Goal: Task Accomplishment & Management: Use online tool/utility

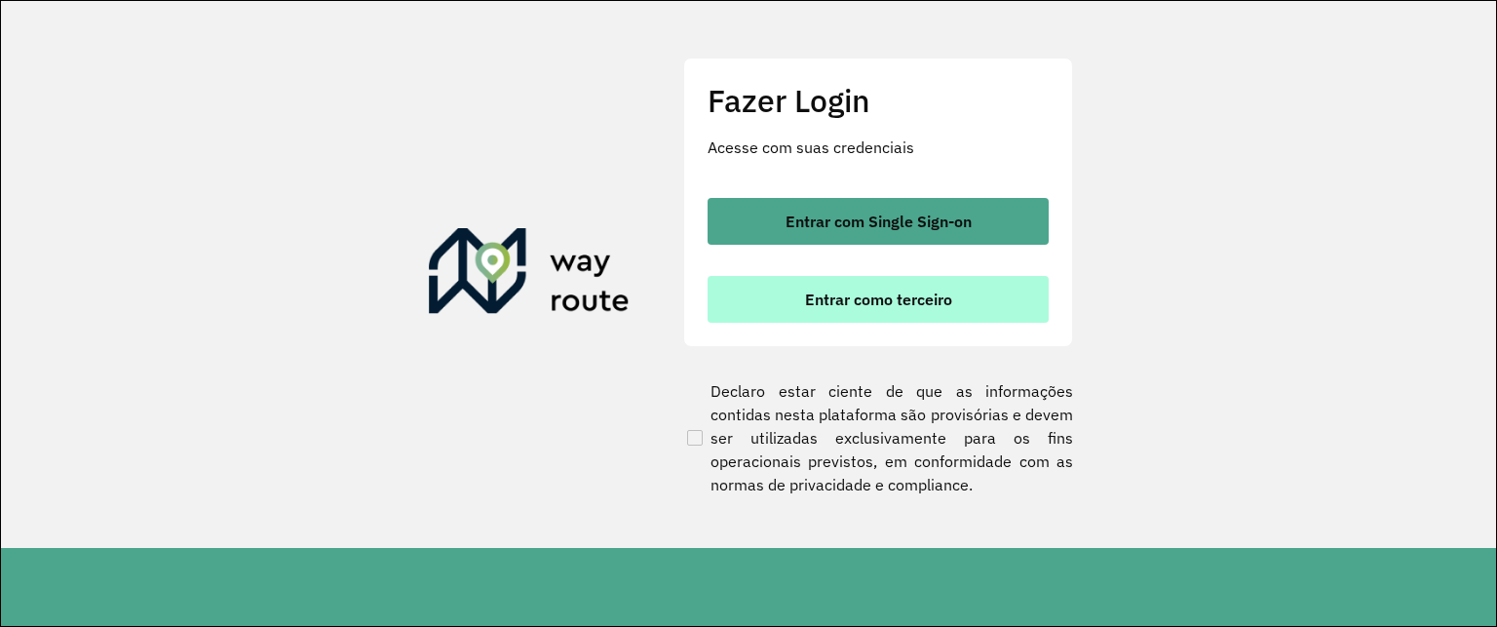
click at [927, 307] on font "Entrar como terceiro" at bounding box center [878, 298] width 147 height 19
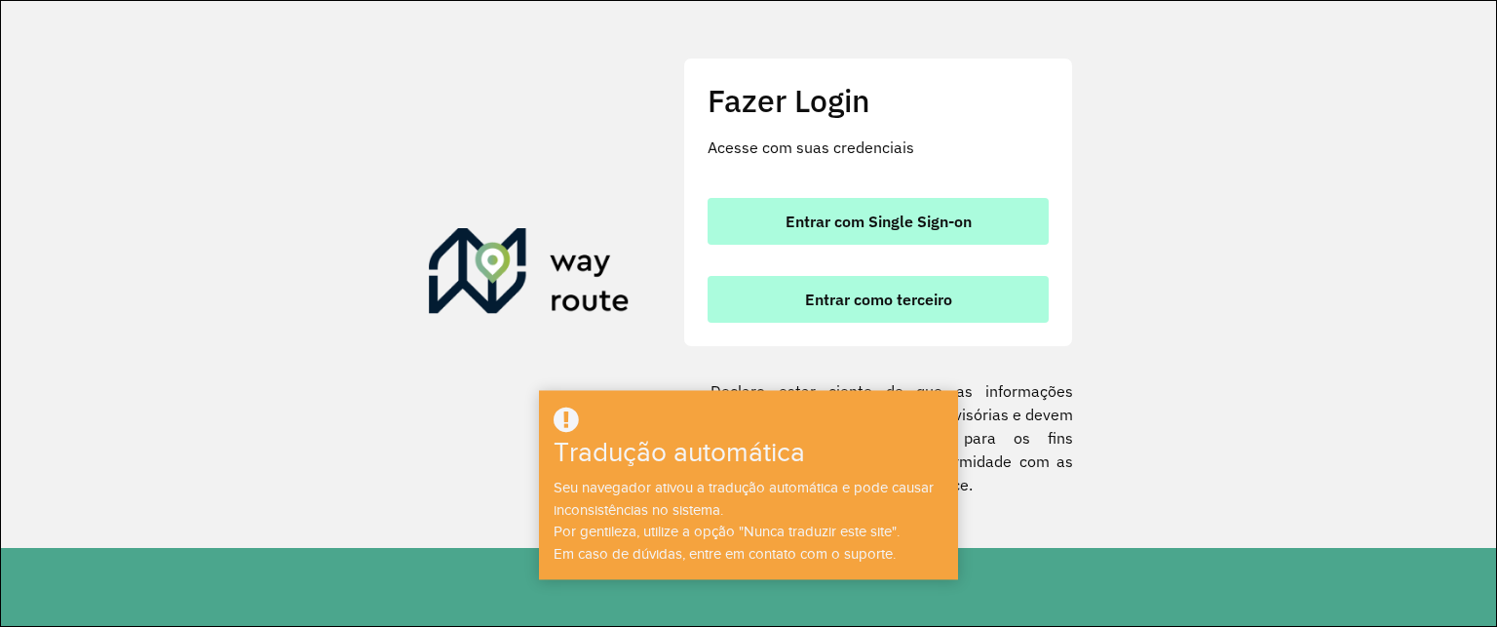
click at [923, 217] on font "Entrar com Single Sign-on" at bounding box center [879, 221] width 186 height 19
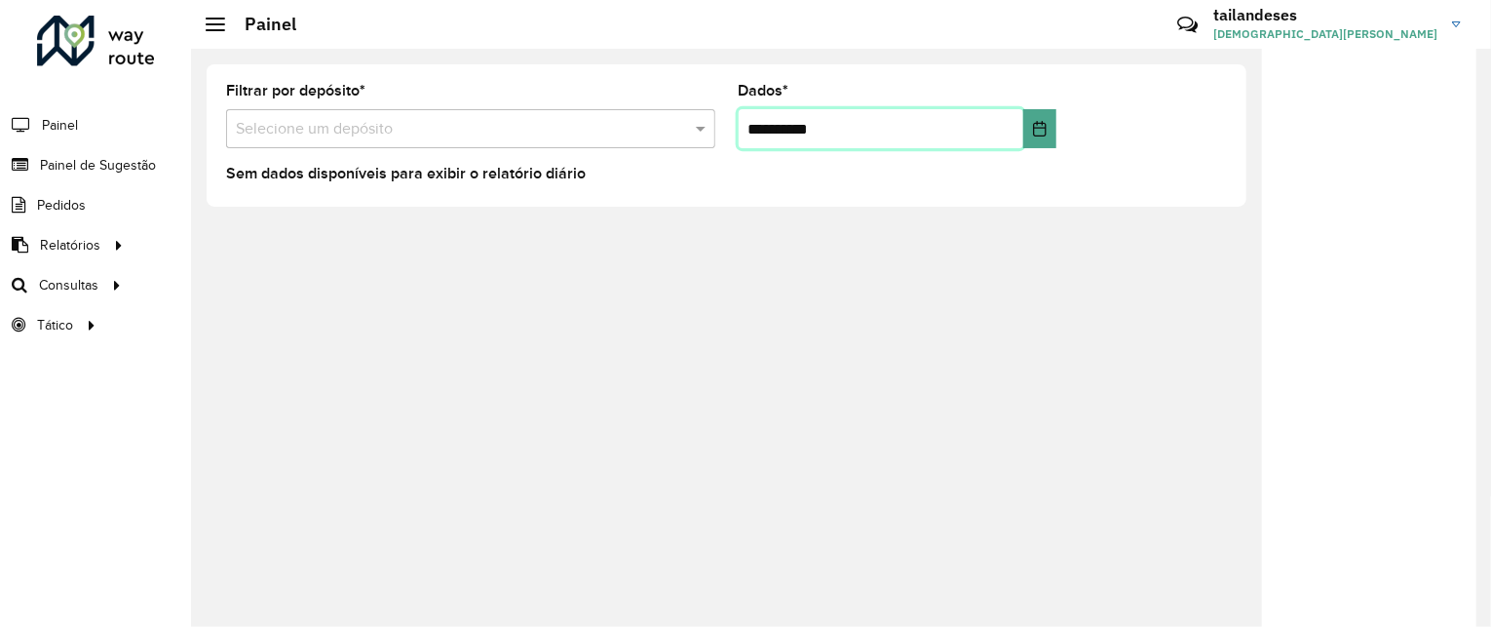
click at [754, 124] on input "**********" at bounding box center [882, 128] width 286 height 39
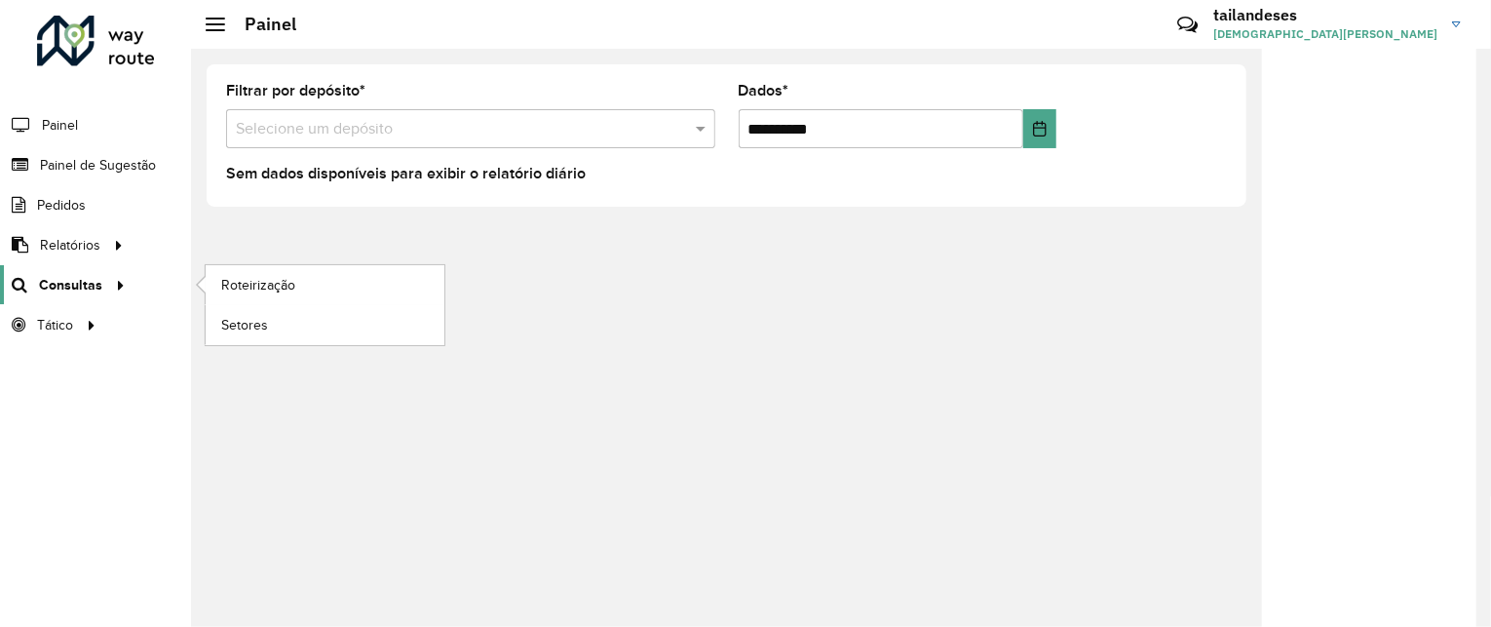
click at [90, 284] on font "Consultas" at bounding box center [70, 285] width 63 height 16
click at [269, 284] on font "Roteirização" at bounding box center [260, 285] width 79 height 16
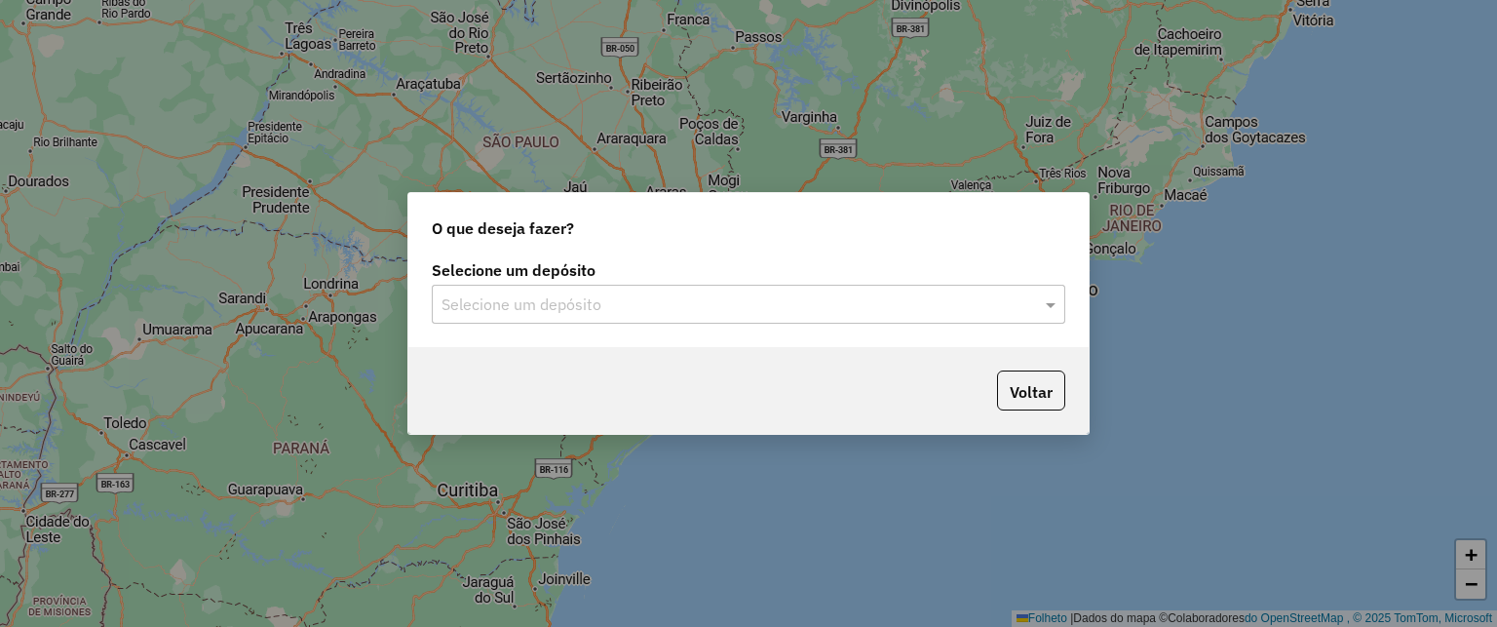
click at [569, 299] on input "text" at bounding box center [729, 304] width 575 height 23
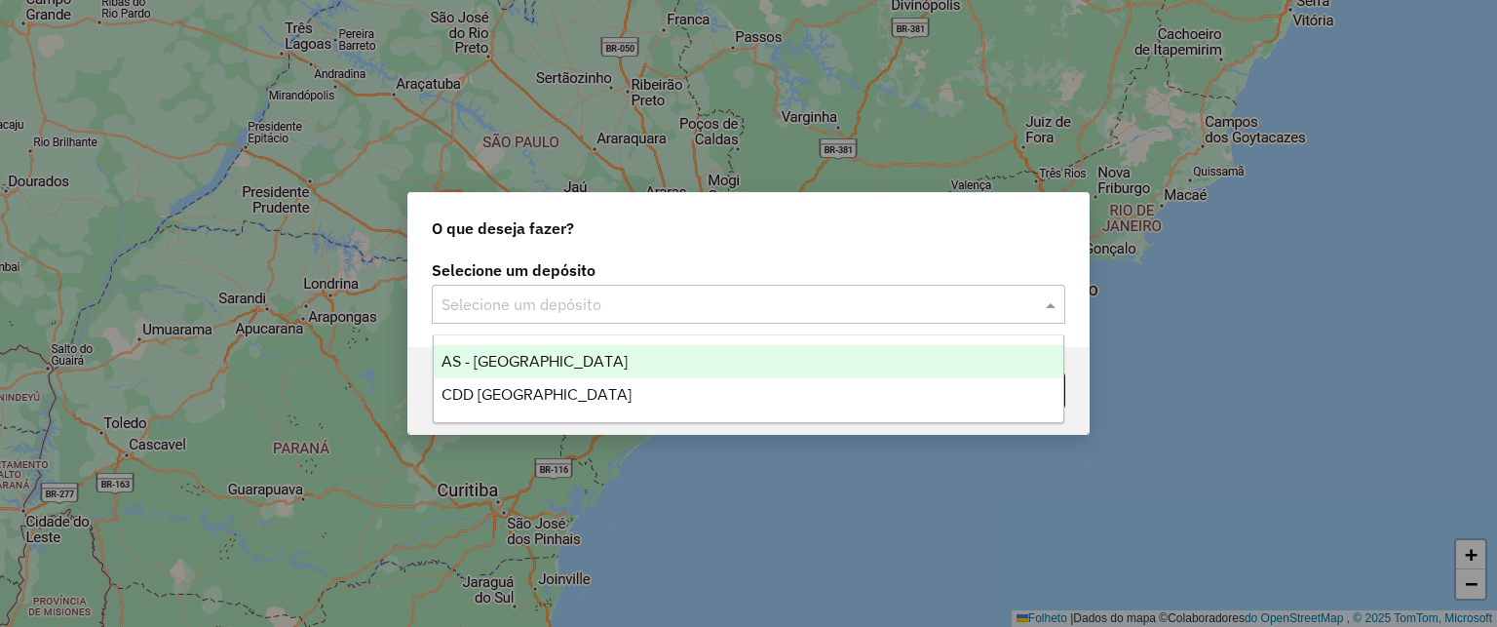
click at [672, 360] on div "AS - RONDONOPOLIS" at bounding box center [749, 361] width 631 height 33
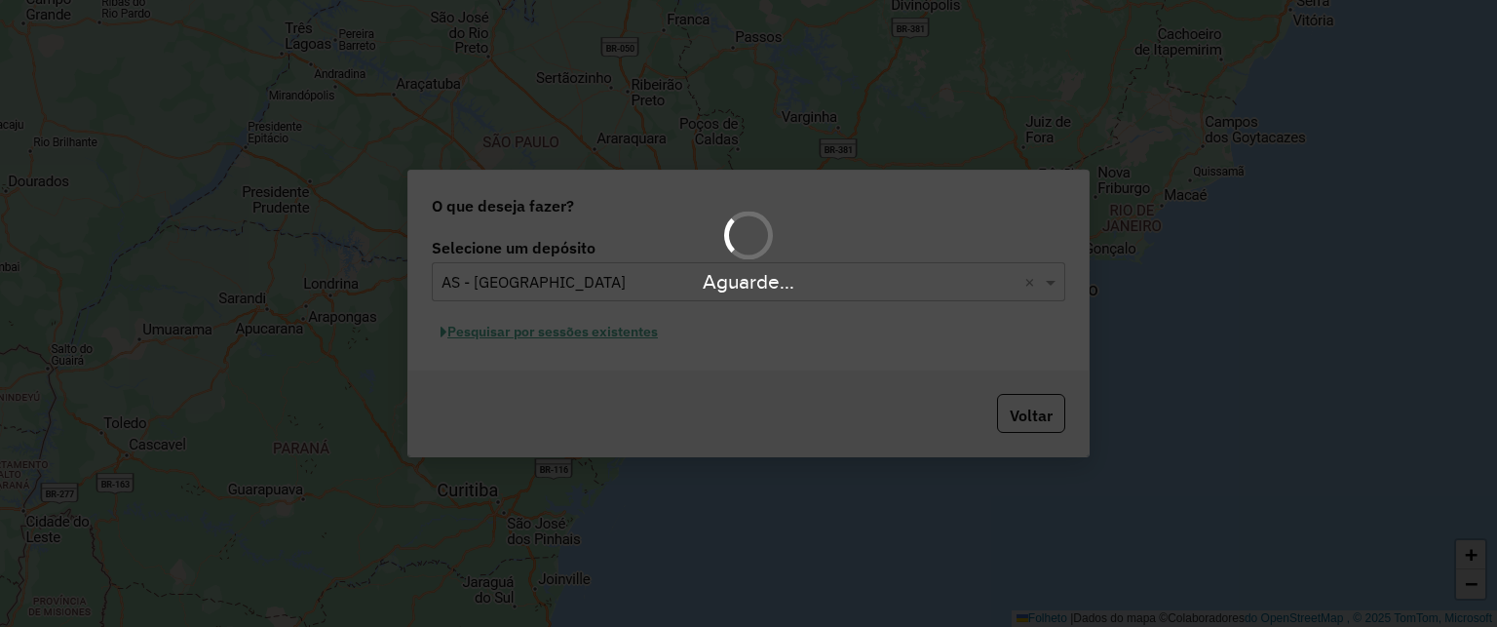
click at [875, 286] on div "Aguarde..." at bounding box center [748, 282] width 1497 height 30
click at [853, 90] on div "Aguarde..." at bounding box center [748, 313] width 1497 height 627
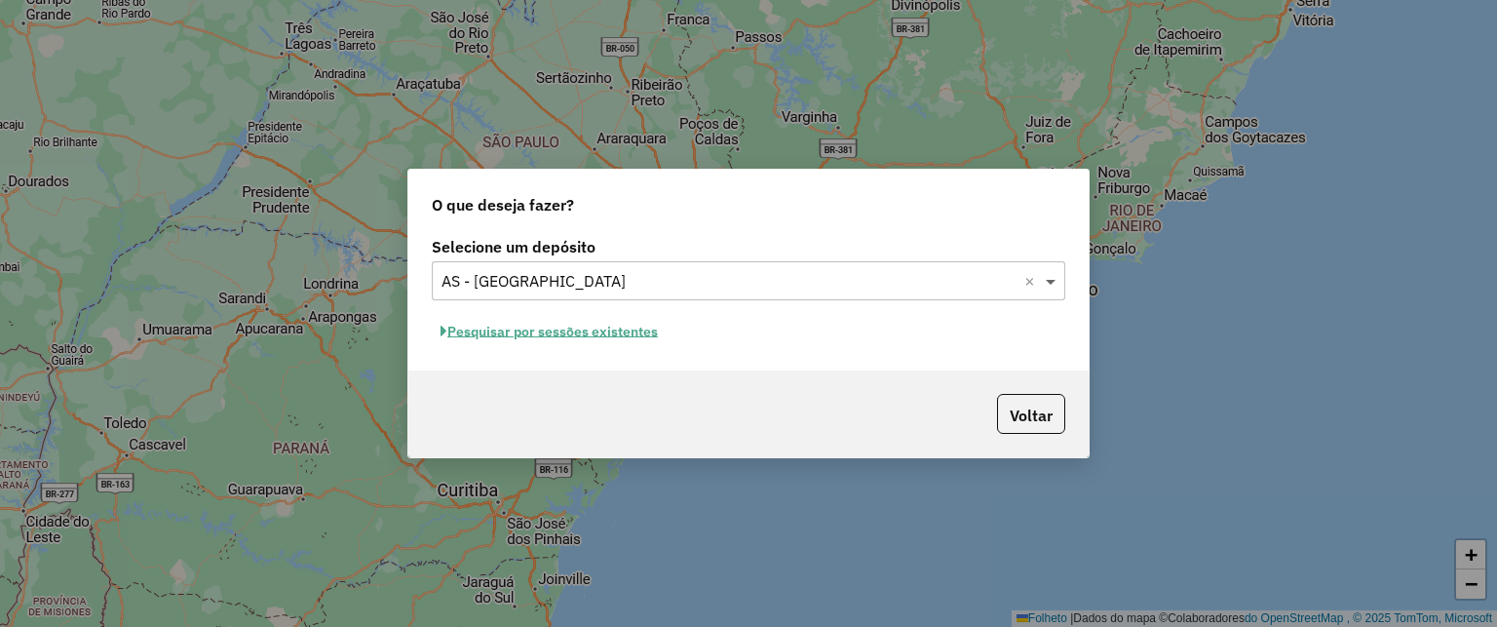
click at [1045, 287] on span at bounding box center [1053, 280] width 24 height 23
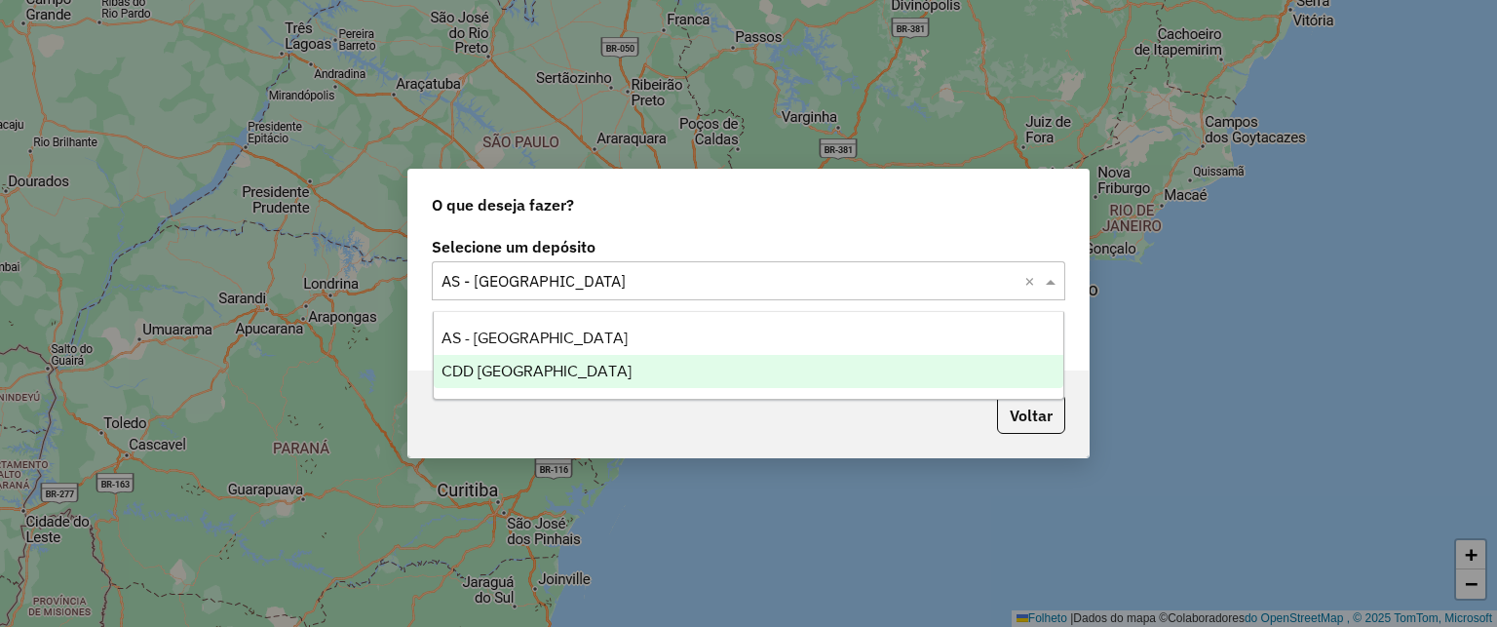
click at [588, 369] on div "CDD Rondonópolis" at bounding box center [749, 371] width 631 height 33
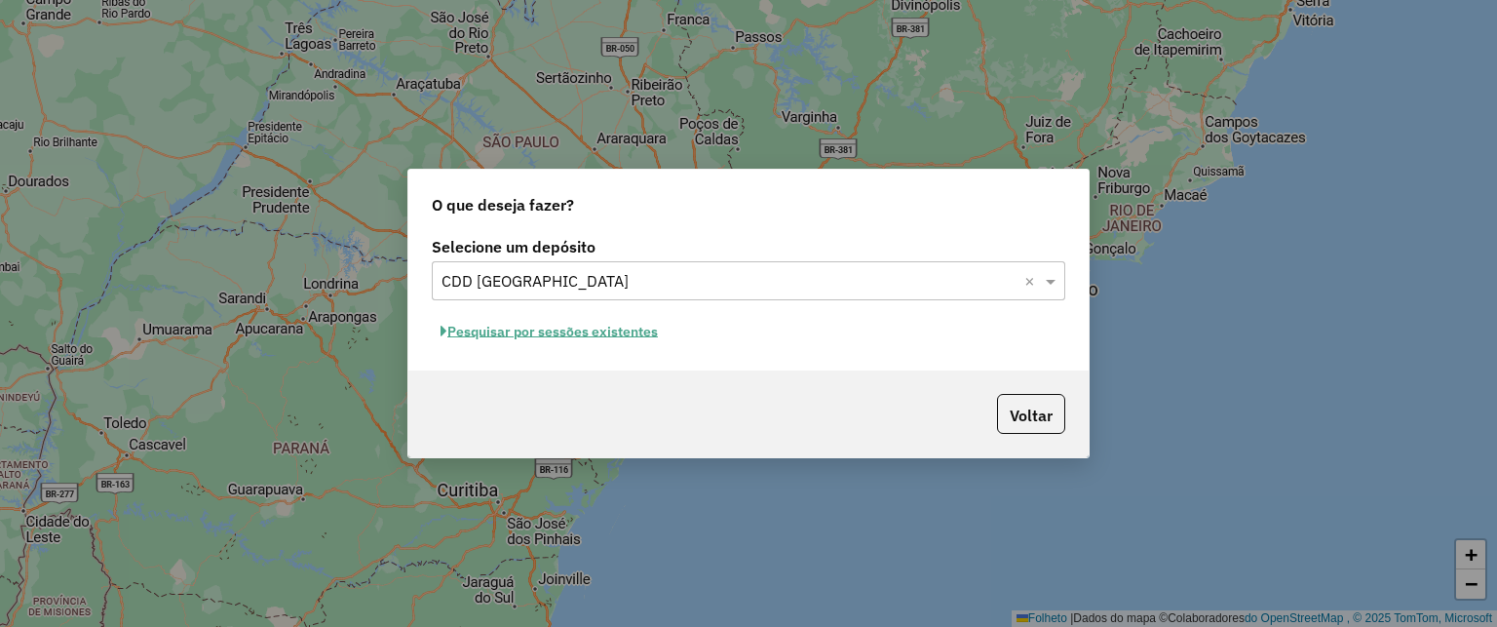
click at [491, 330] on font "Pesquisar por sessões existentes" at bounding box center [552, 332] width 211 height 18
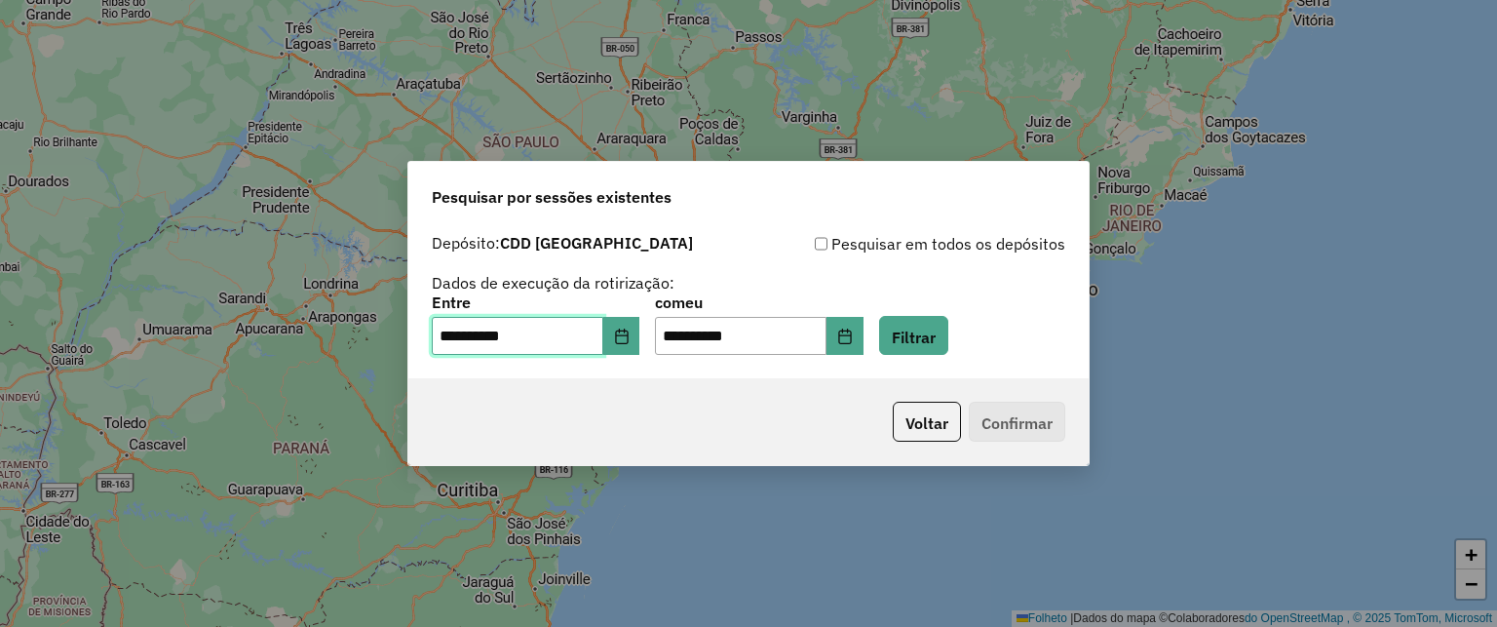
click at [443, 332] on input "**********" at bounding box center [518, 336] width 172 height 39
click at [452, 338] on input "**********" at bounding box center [518, 336] width 172 height 39
click at [457, 335] on input "**********" at bounding box center [518, 336] width 172 height 39
click at [694, 338] on input "**********" at bounding box center [741, 336] width 172 height 39
type input "**********"
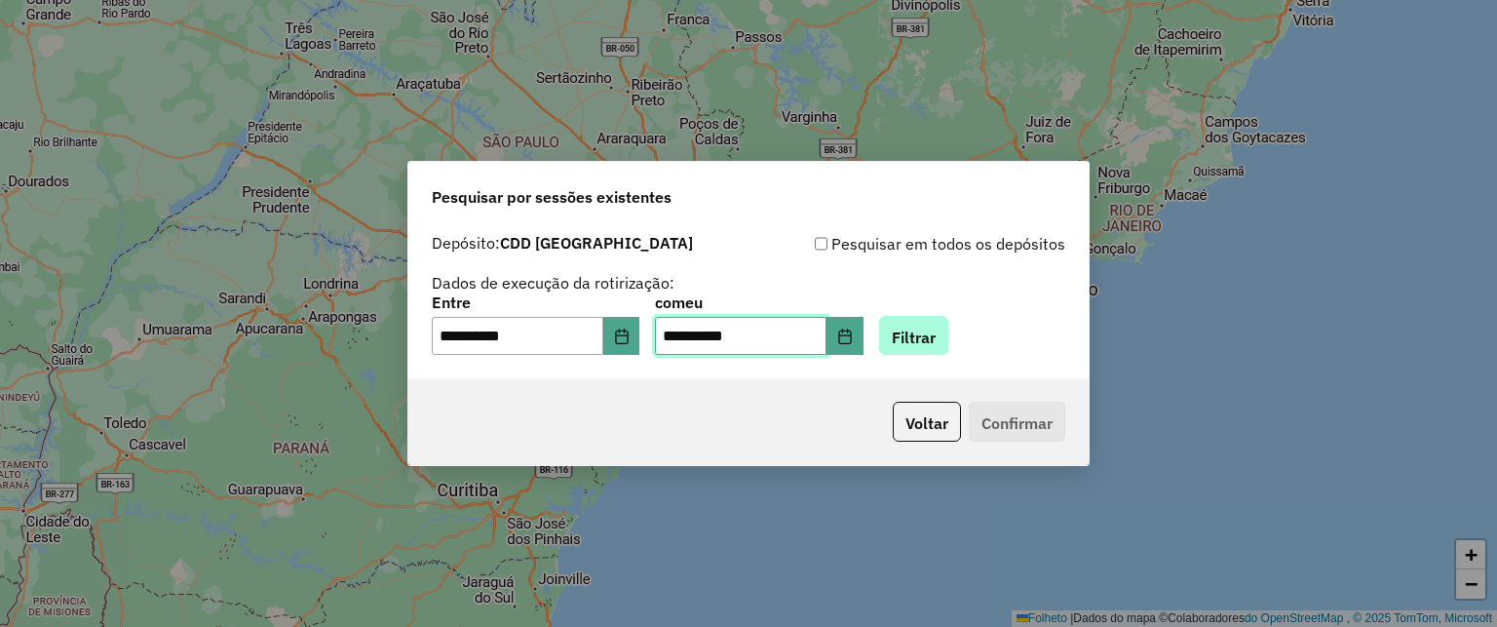
type input "**********"
click at [932, 342] on font "Filtrar" at bounding box center [914, 336] width 44 height 19
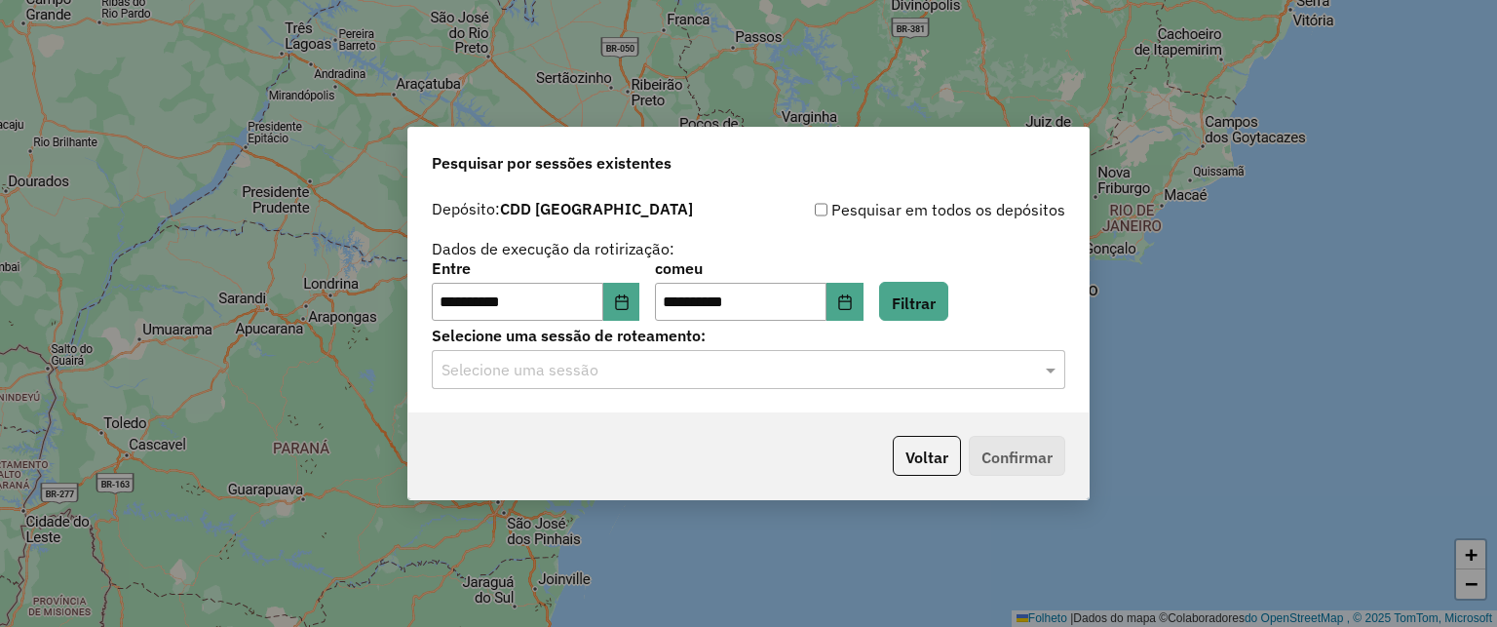
click at [653, 370] on input "text" at bounding box center [729, 370] width 575 height 23
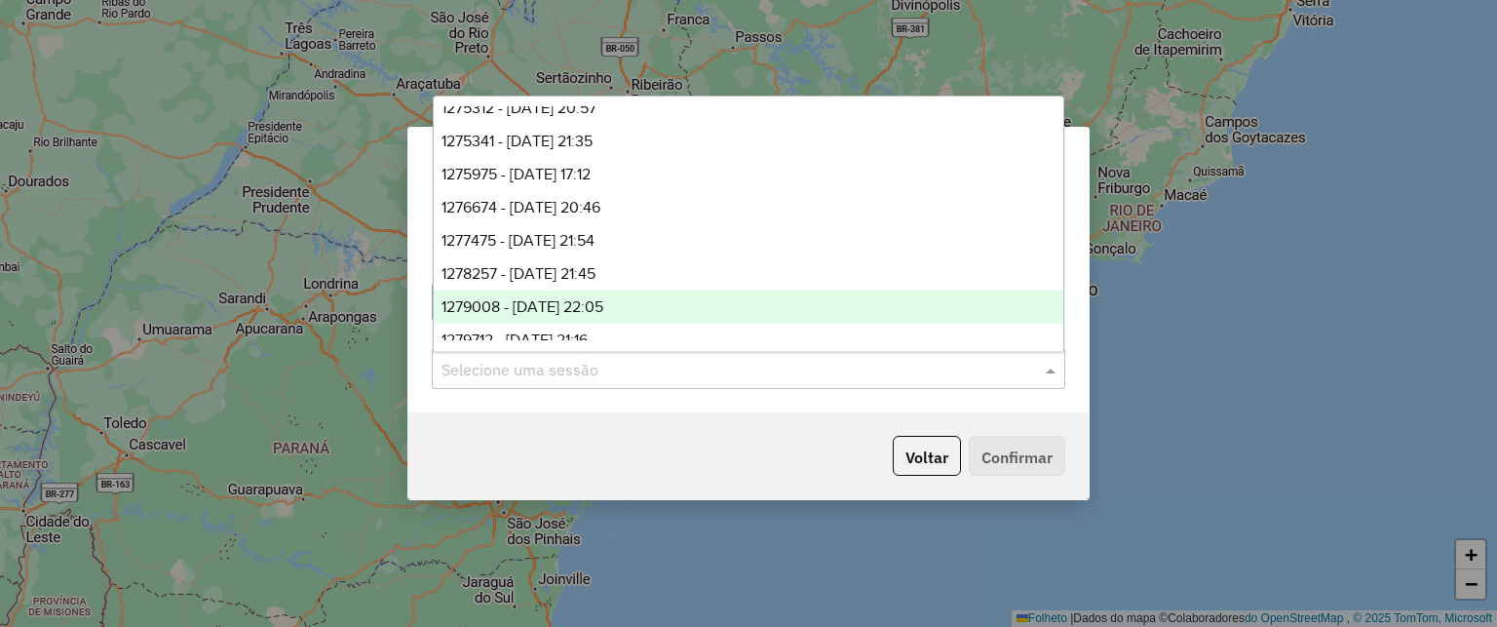
scroll to position [395, 0]
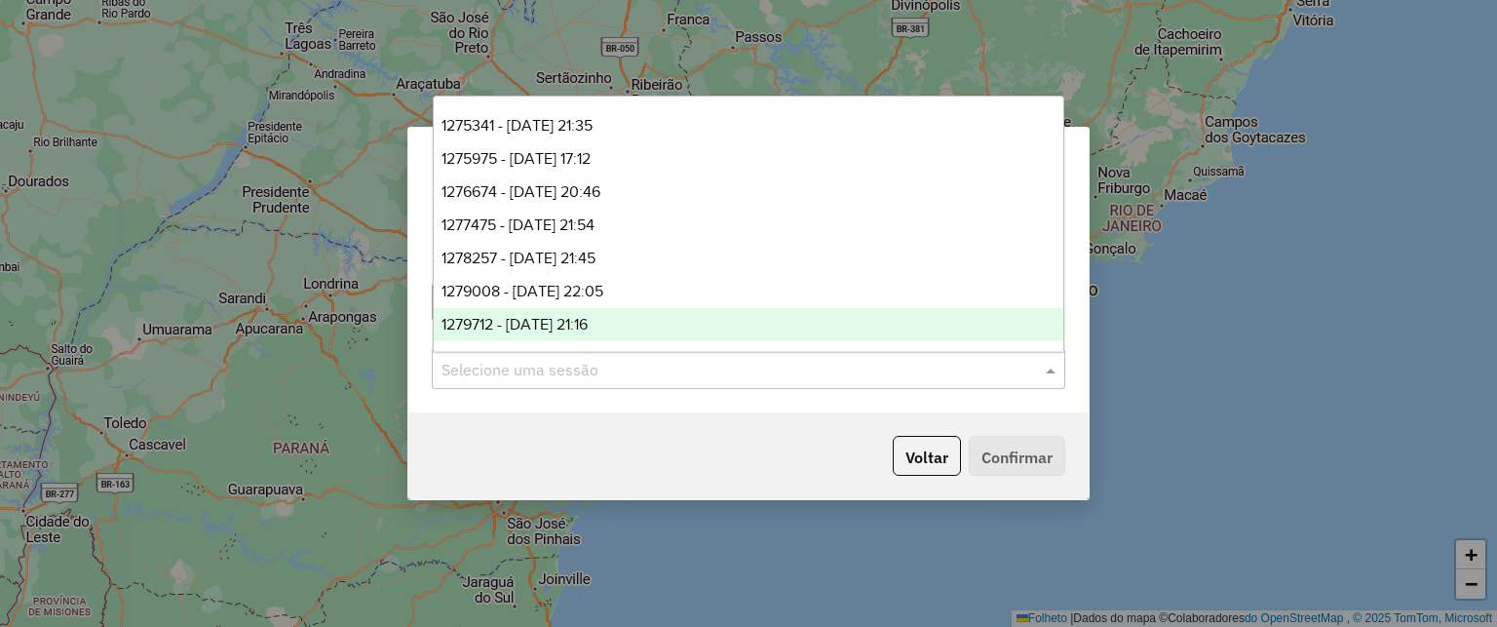
click at [629, 330] on div "1279712 - 20/09/2025 21:16" at bounding box center [749, 324] width 631 height 33
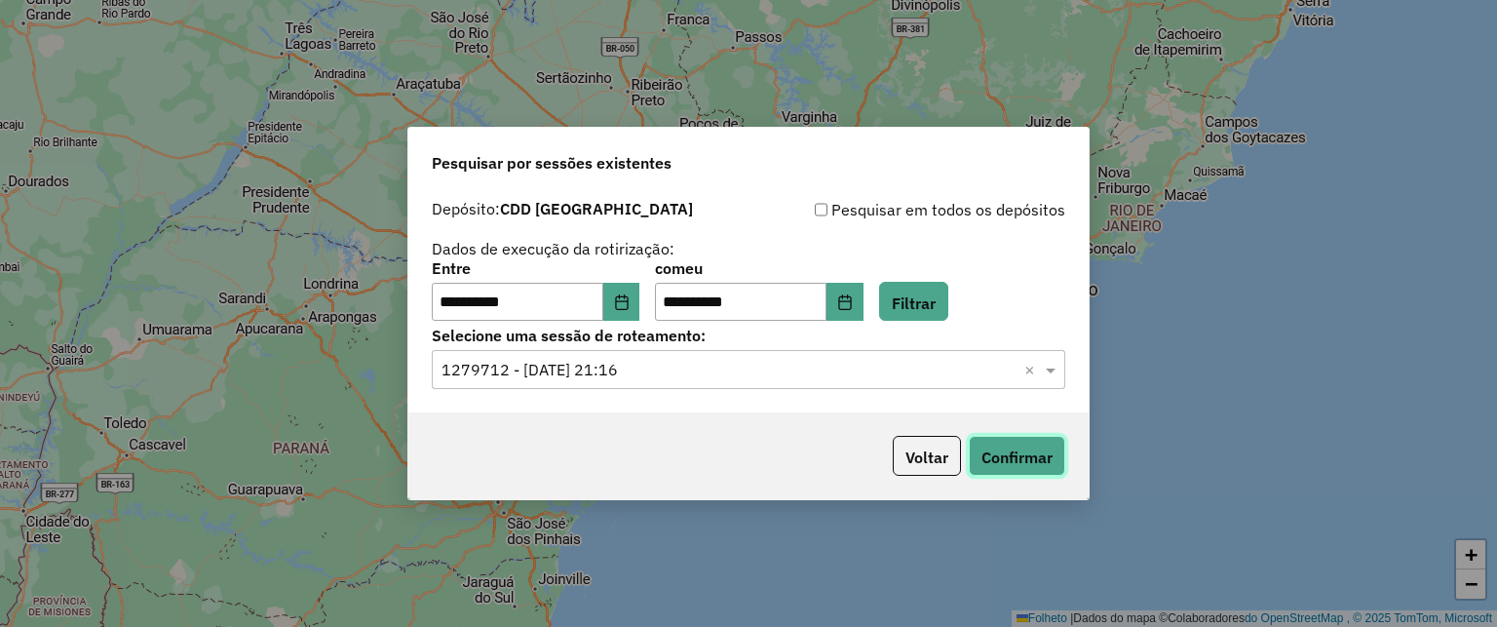
click at [1034, 452] on font "Confirmar" at bounding box center [1016, 456] width 71 height 19
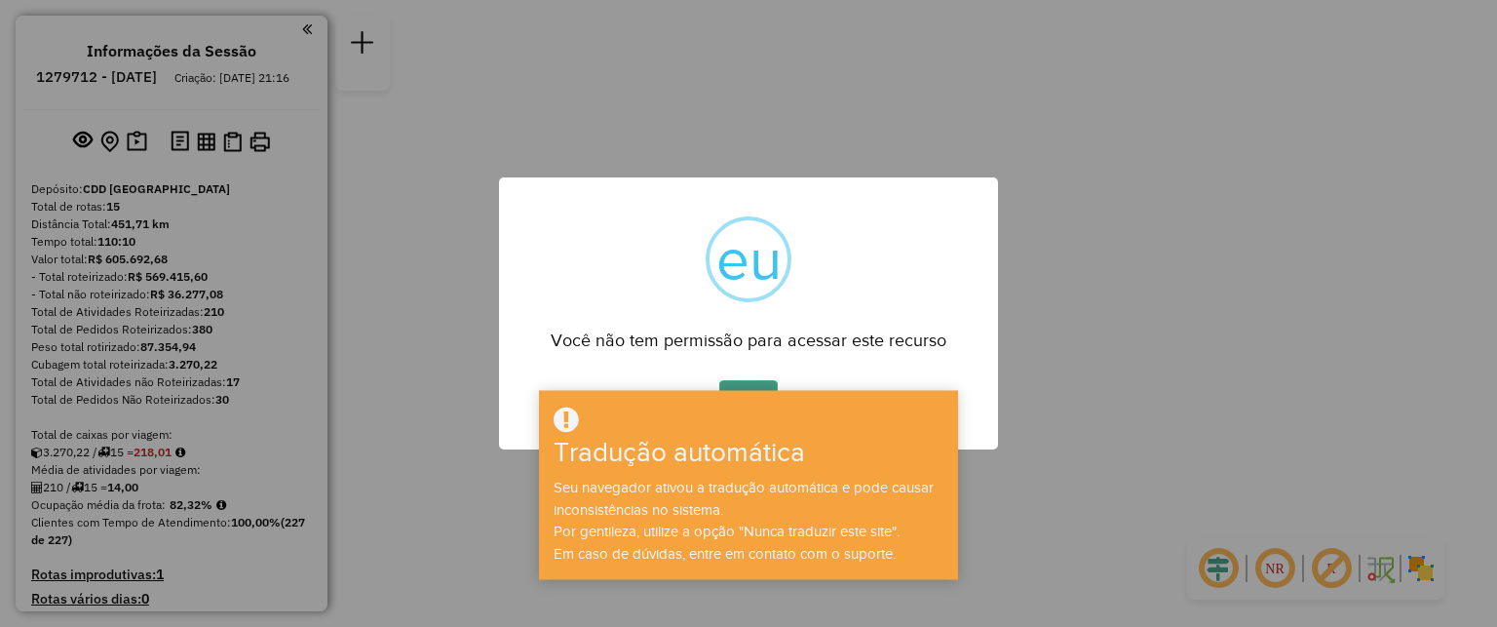
click at [752, 389] on button "OK" at bounding box center [748, 402] width 58 height 45
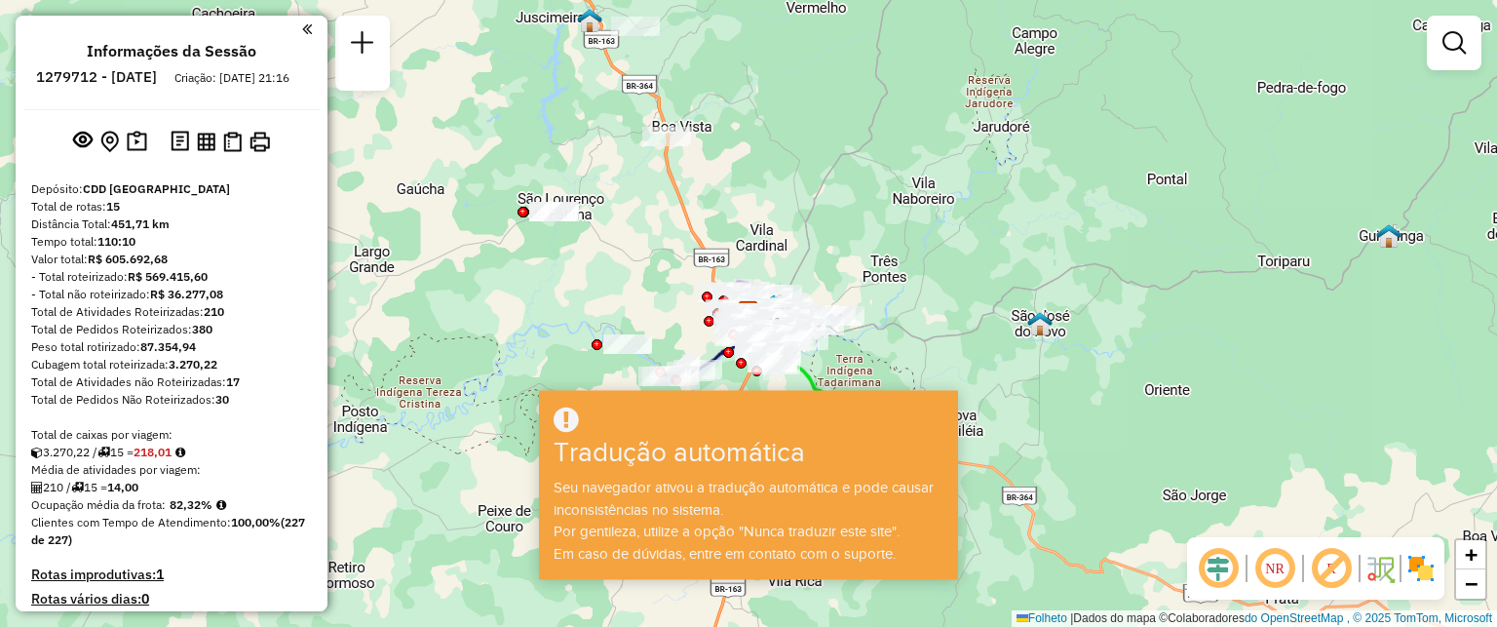
click at [1010, 366] on div "Janela de atendimento Grade de atendimento Capacidade Transportadoras Veículos …" at bounding box center [748, 313] width 1497 height 627
click at [1443, 38] on em at bounding box center [1454, 42] width 23 height 23
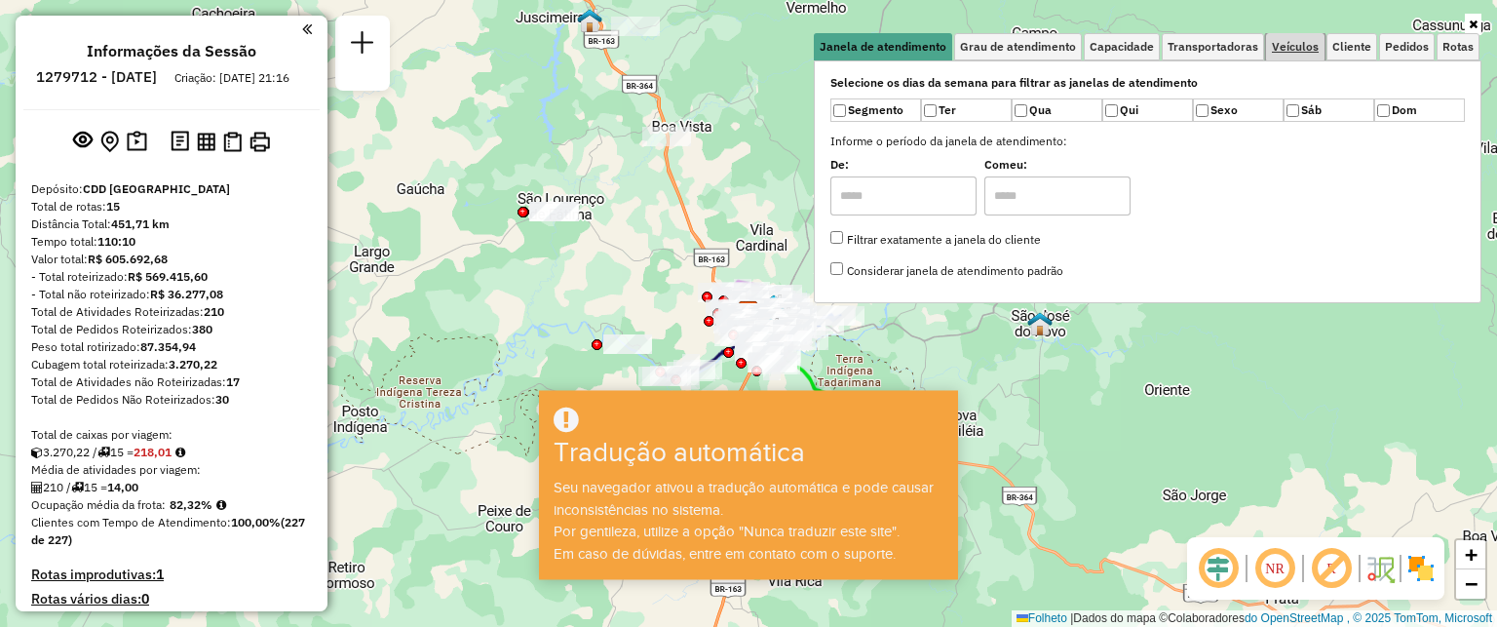
click at [1314, 45] on font "Veículos" at bounding box center [1295, 46] width 47 height 15
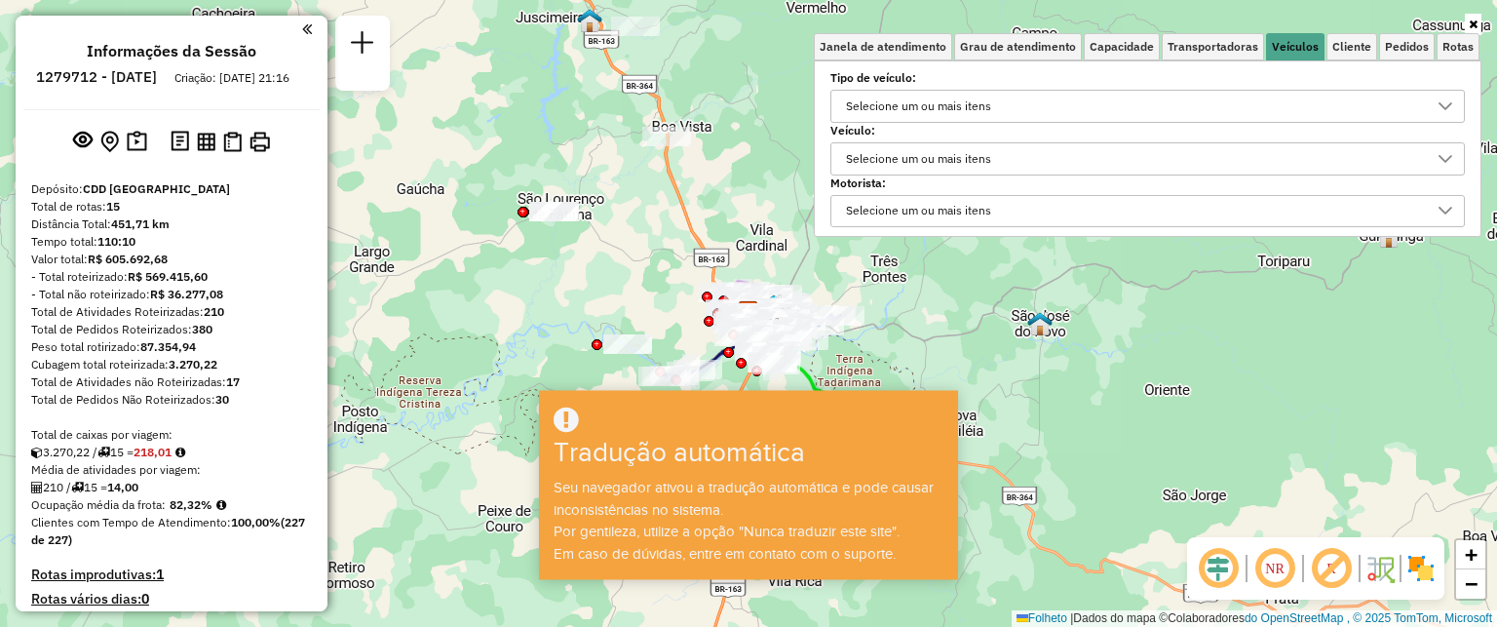
click at [945, 157] on font "Selecione um ou mais itens" at bounding box center [918, 158] width 145 height 15
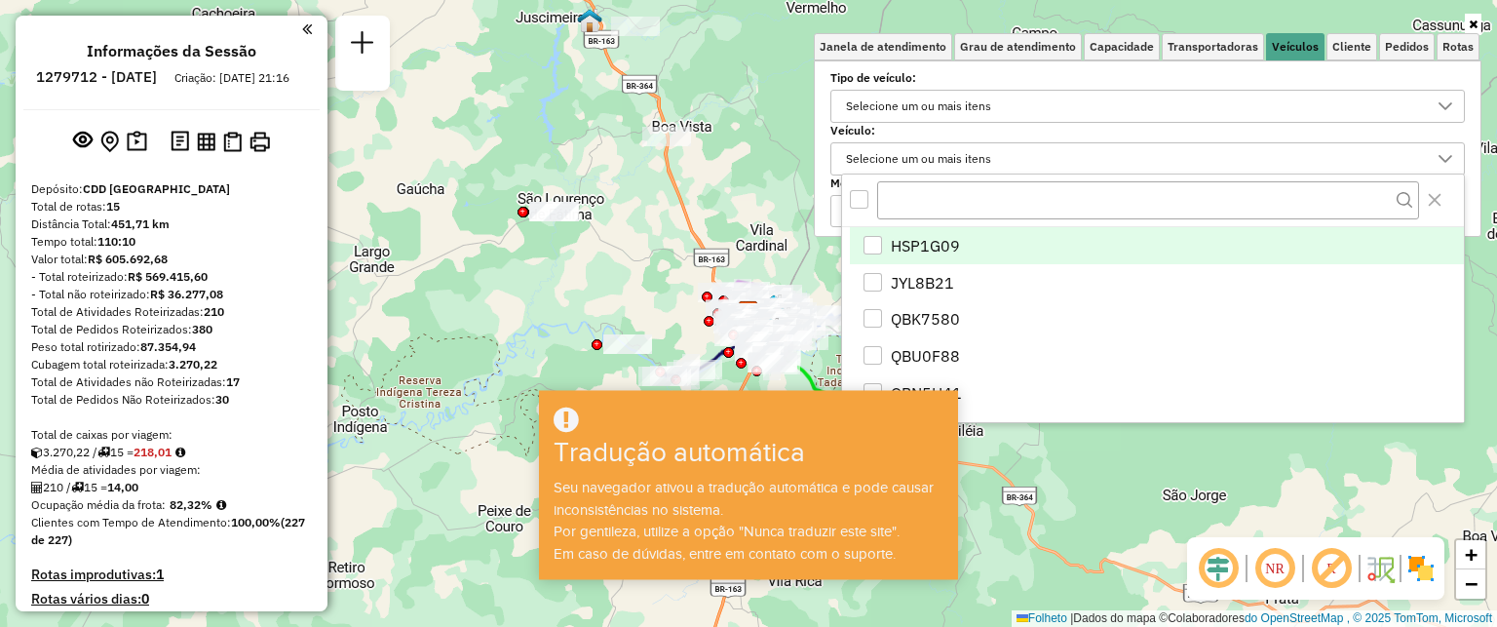
scroll to position [11, 69]
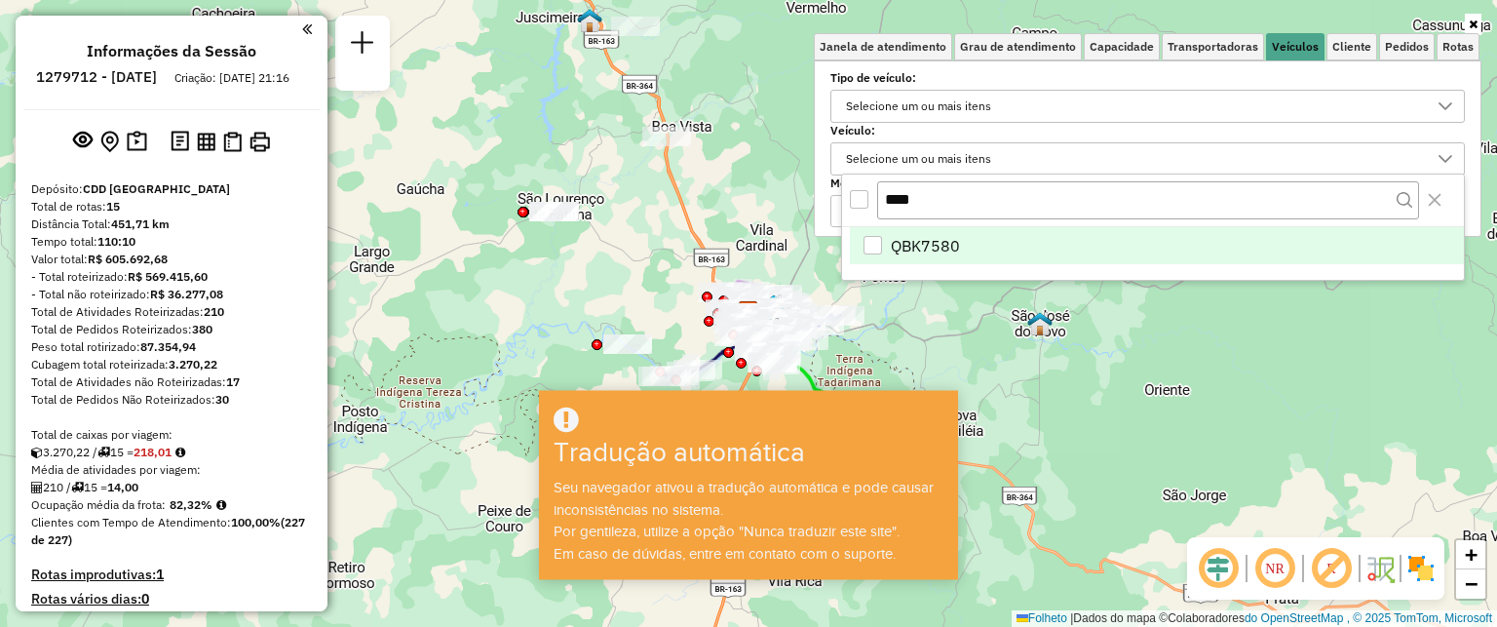
type input "****"
click at [932, 245] on font "QBK7580" at bounding box center [925, 245] width 69 height 19
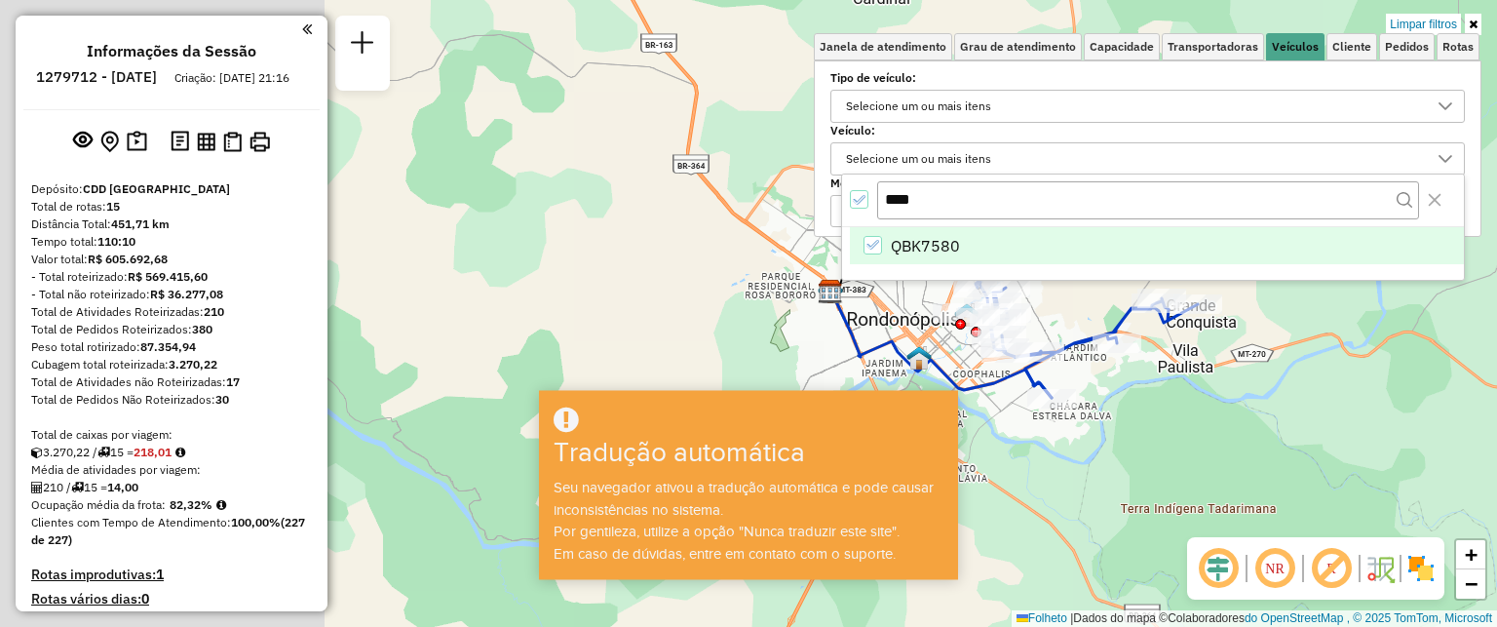
drag, startPoint x: 917, startPoint y: 367, endPoint x: 1285, endPoint y: 403, distance: 369.1
click at [1285, 403] on div "Limpar filtros Janela de atendimento Grau de atendimento Capacidade Transportad…" at bounding box center [748, 313] width 1497 height 627
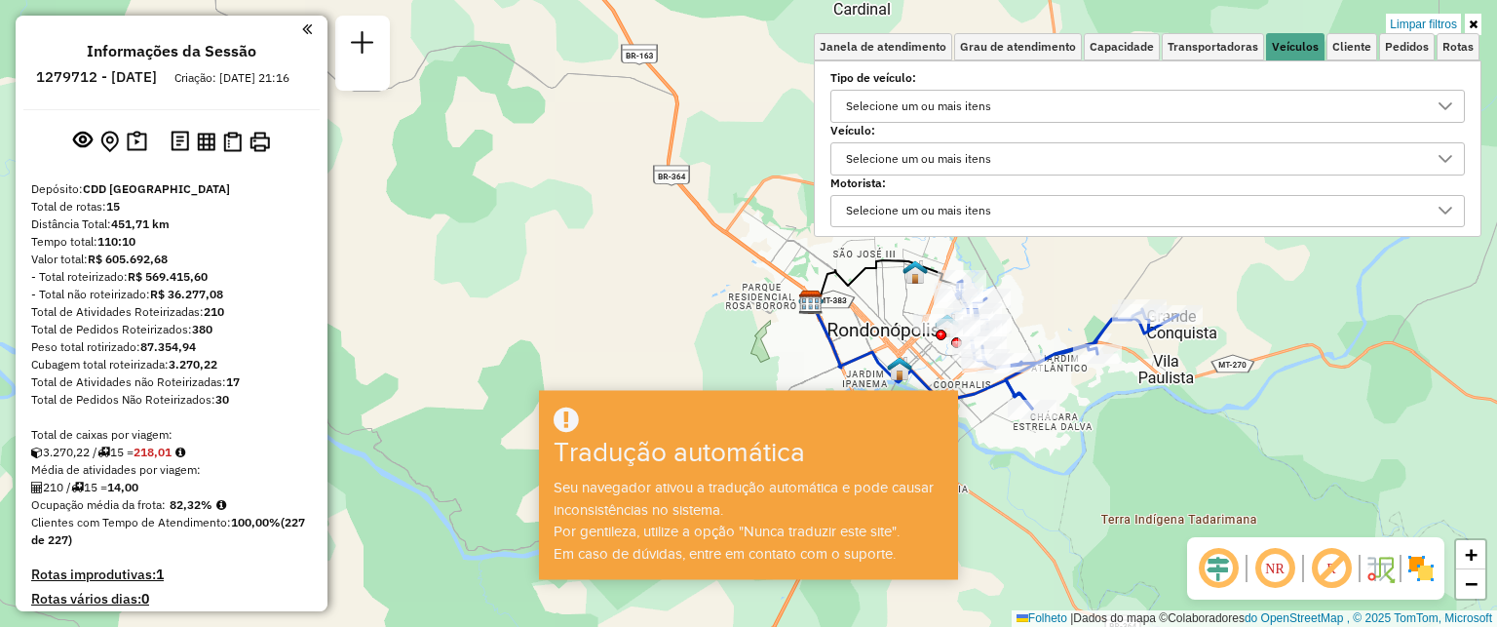
click at [1475, 26] on icon at bounding box center [1473, 25] width 9 height 12
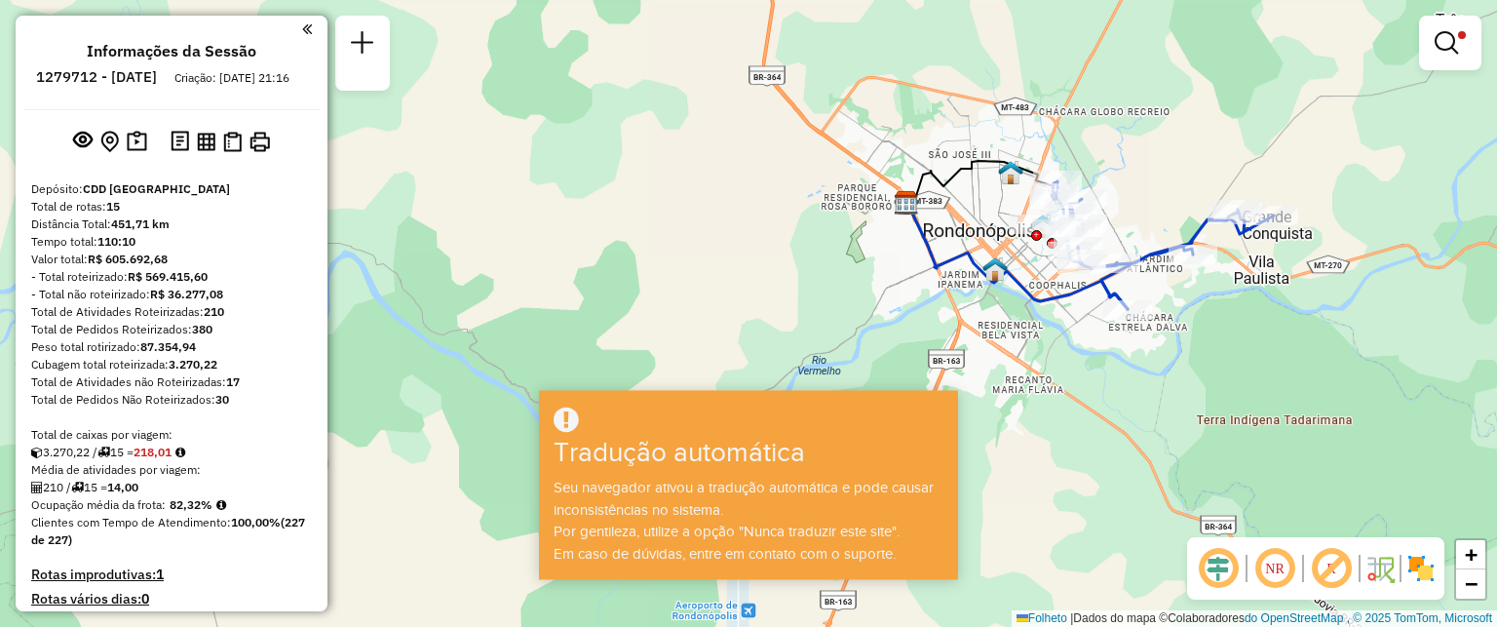
drag, startPoint x: 1192, startPoint y: 437, endPoint x: 1288, endPoint y: 337, distance: 137.9
click at [1288, 337] on div "Limpar filtros Janela de atendimento Grau de atendimento Capacidade Transportad…" at bounding box center [748, 313] width 1497 height 627
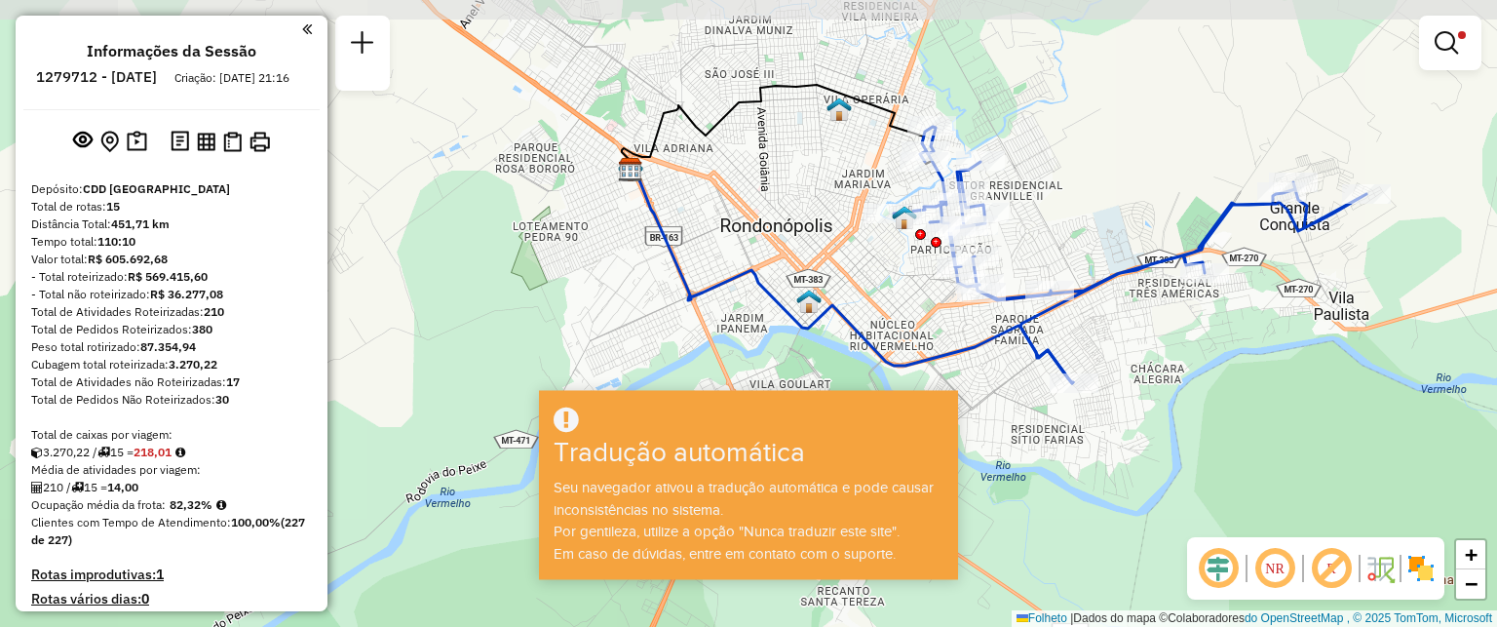
drag, startPoint x: 1166, startPoint y: 320, endPoint x: 1264, endPoint y: 404, distance: 129.9
click at [1264, 404] on div "Limpar filtros Janela de atendimento Grau de atendimento Capacidade Transportad…" at bounding box center [748, 313] width 1497 height 627
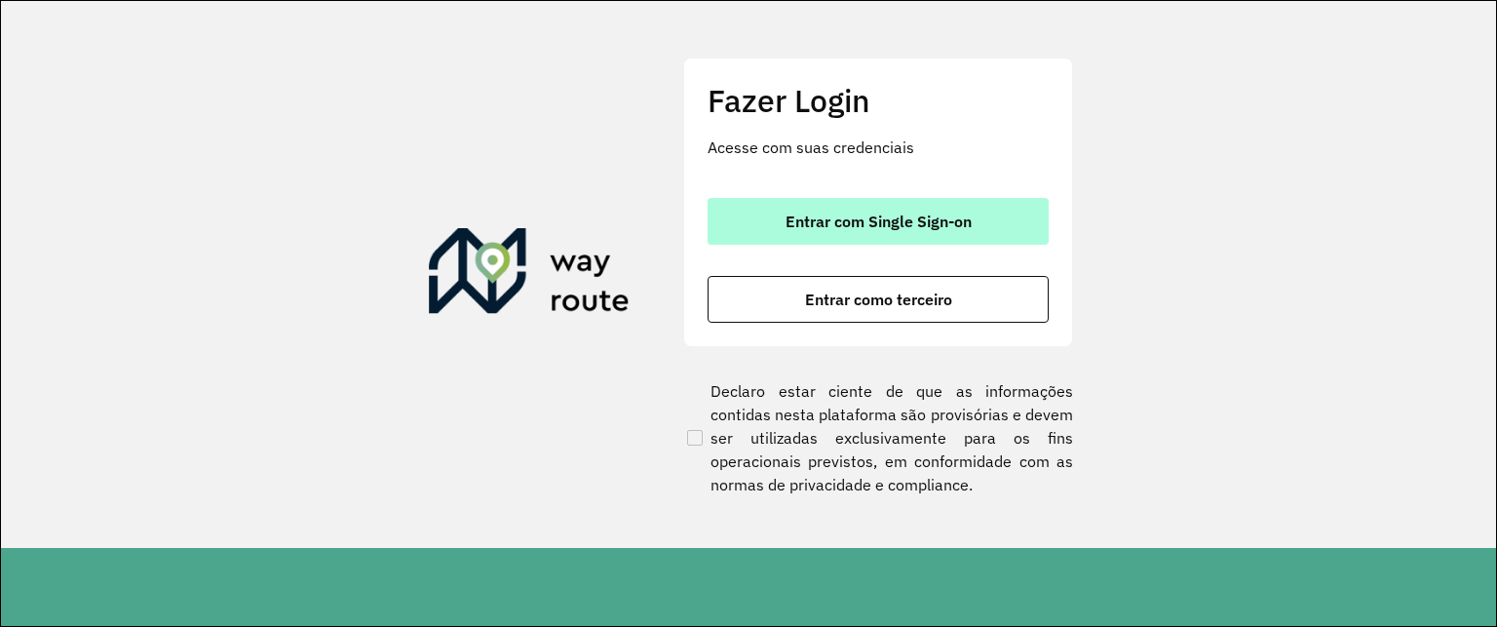
click at [904, 219] on font "Entrar com Single Sign-on" at bounding box center [879, 221] width 186 height 19
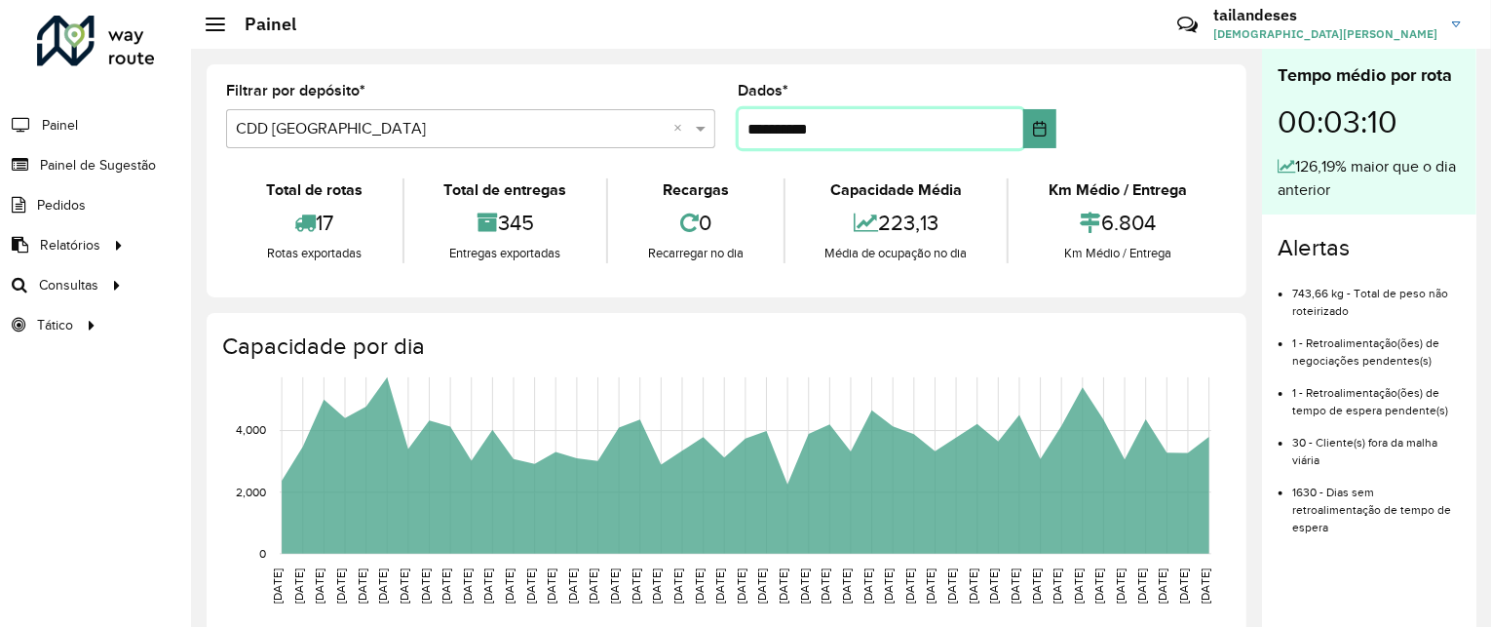
click at [757, 128] on input "**********" at bounding box center [882, 128] width 286 height 39
click at [760, 128] on input "**********" at bounding box center [882, 128] width 286 height 39
type input "**********"
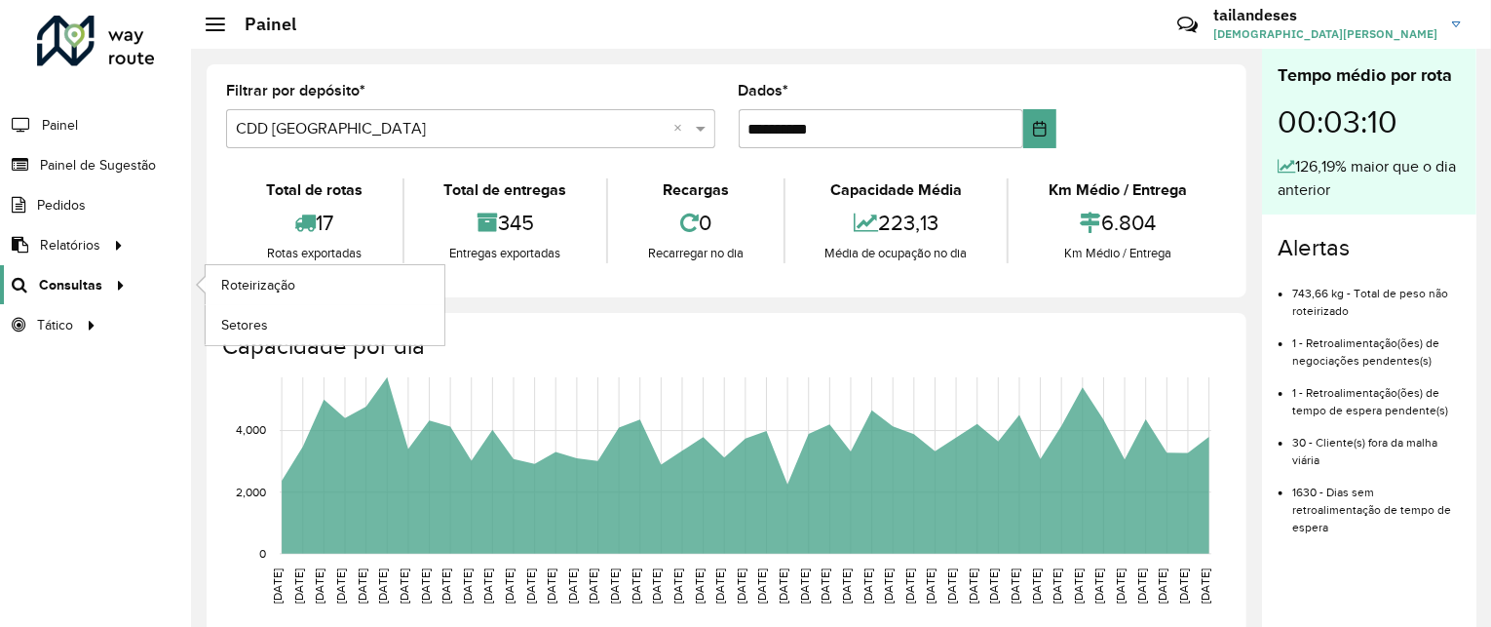
click at [113, 277] on icon at bounding box center [117, 283] width 17 height 29
click at [250, 282] on font "Roteirização" at bounding box center [260, 285] width 79 height 16
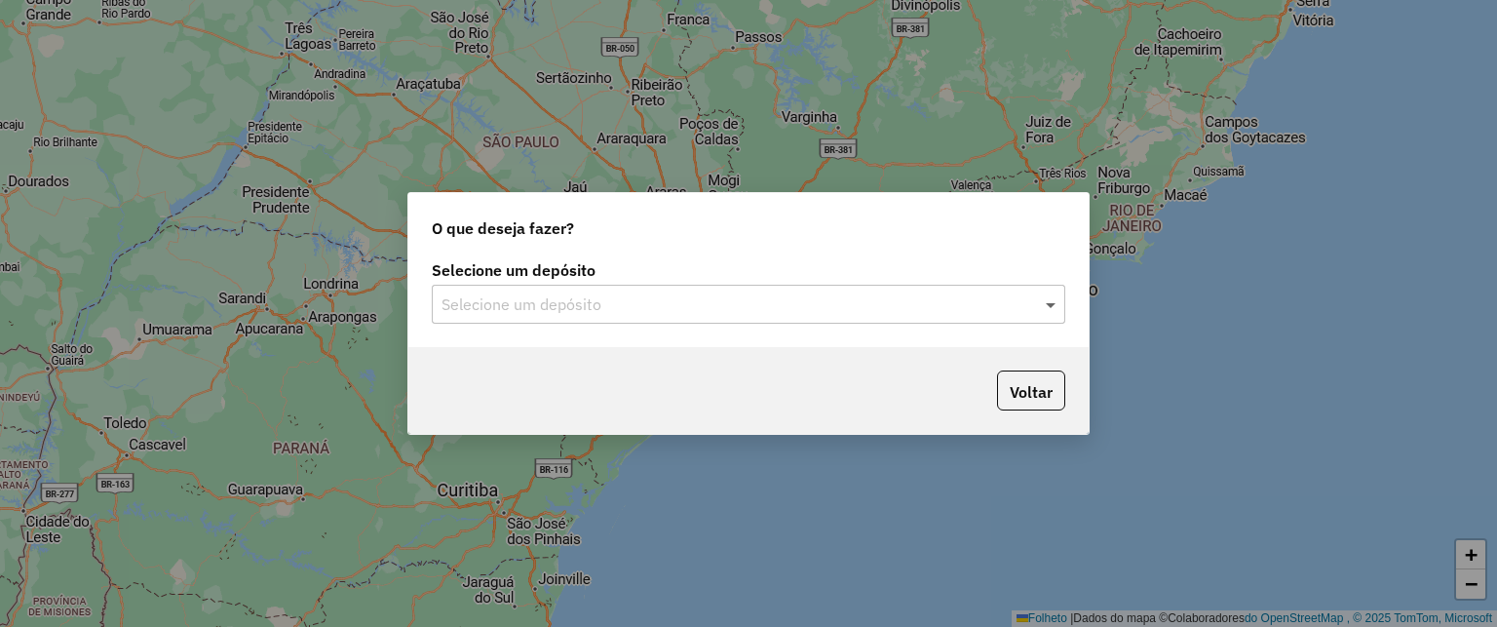
click at [1048, 302] on span at bounding box center [1053, 303] width 24 height 23
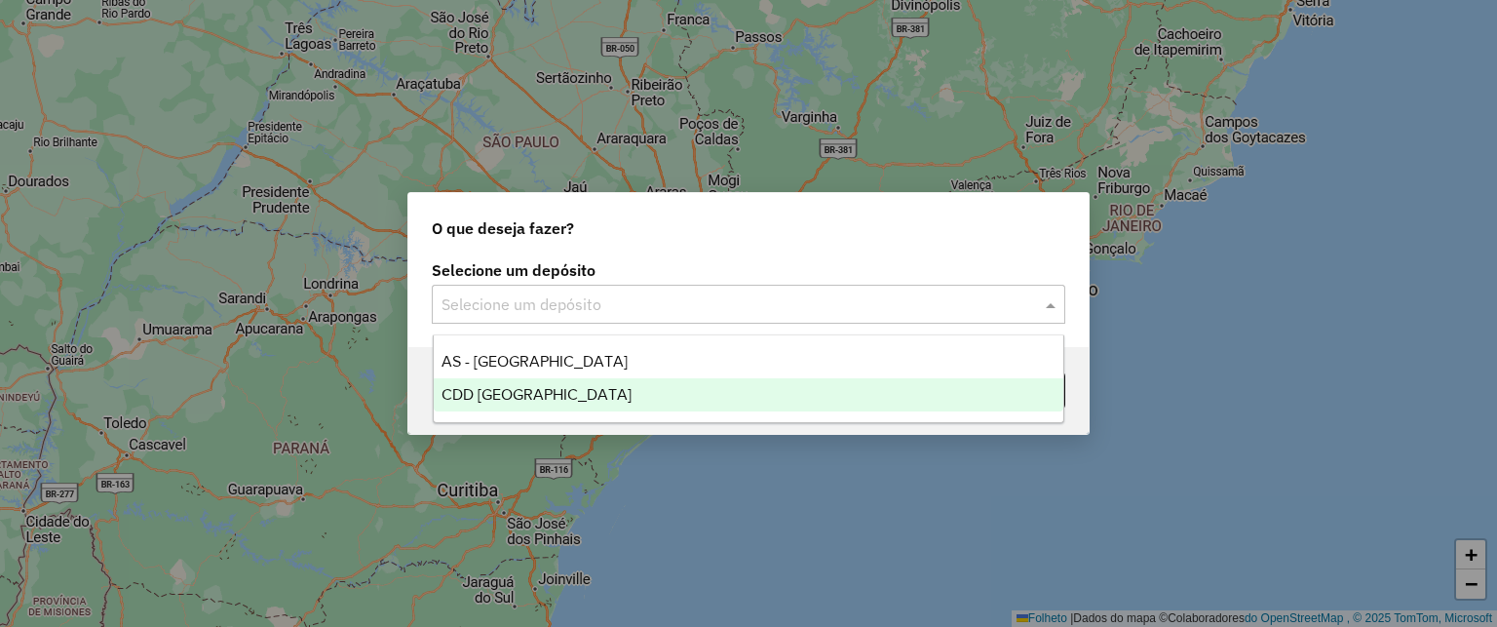
click at [579, 397] on div "CDD [GEOGRAPHIC_DATA]" at bounding box center [749, 394] width 631 height 33
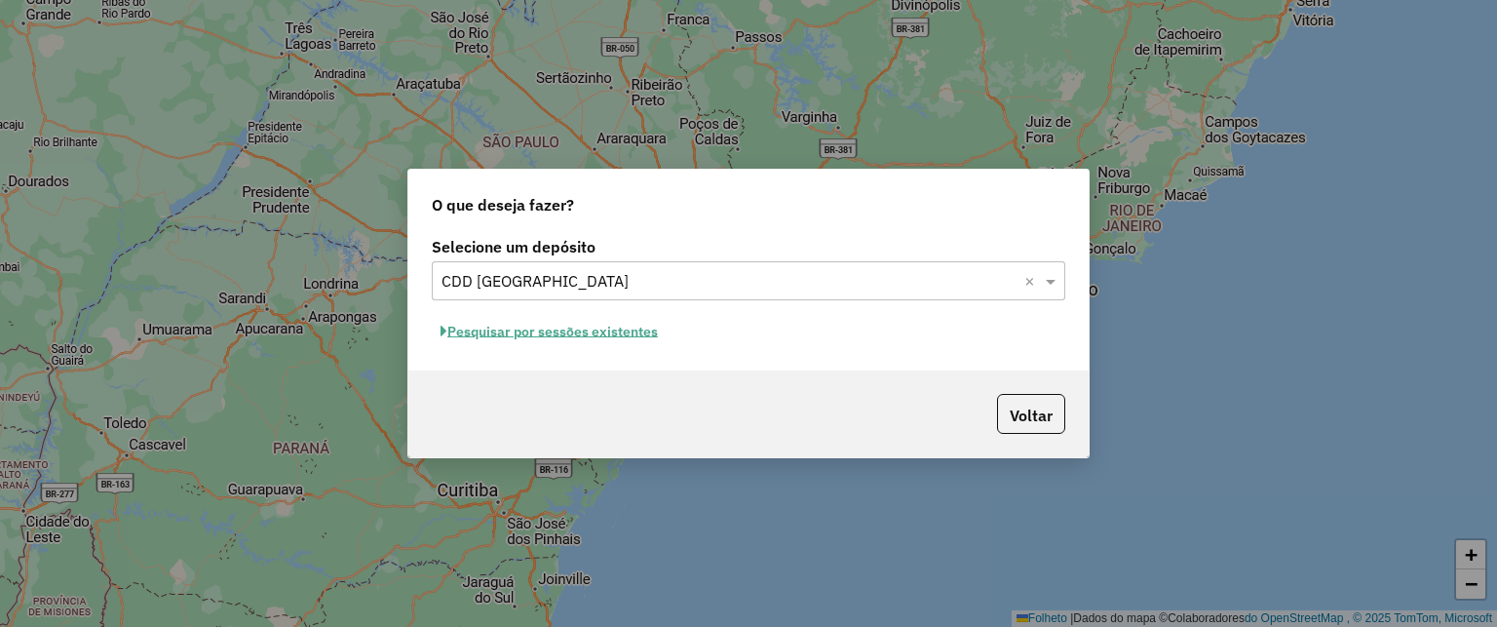
click at [438, 327] on button "Pesquisar por sessões existentes" at bounding box center [549, 331] width 235 height 31
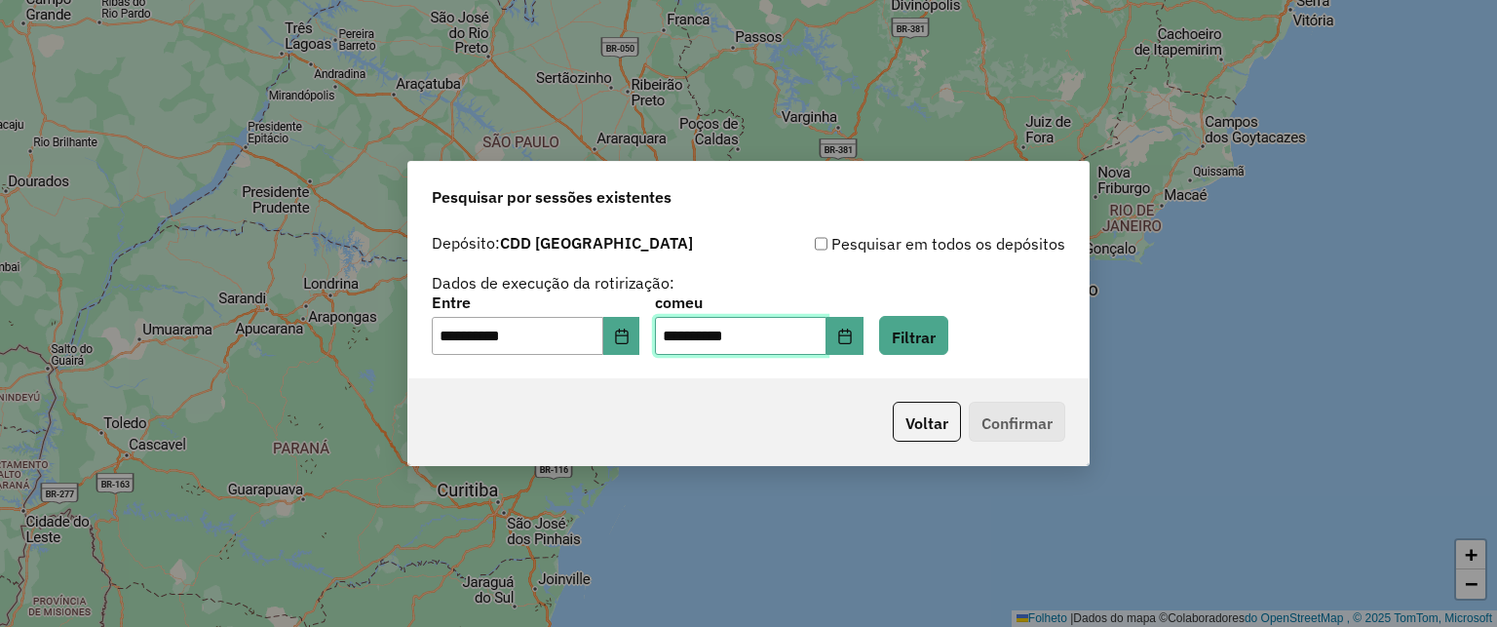
click at [691, 330] on input "**********" at bounding box center [741, 336] width 172 height 39
type input "**********"
click at [459, 334] on input "**********" at bounding box center [518, 336] width 172 height 39
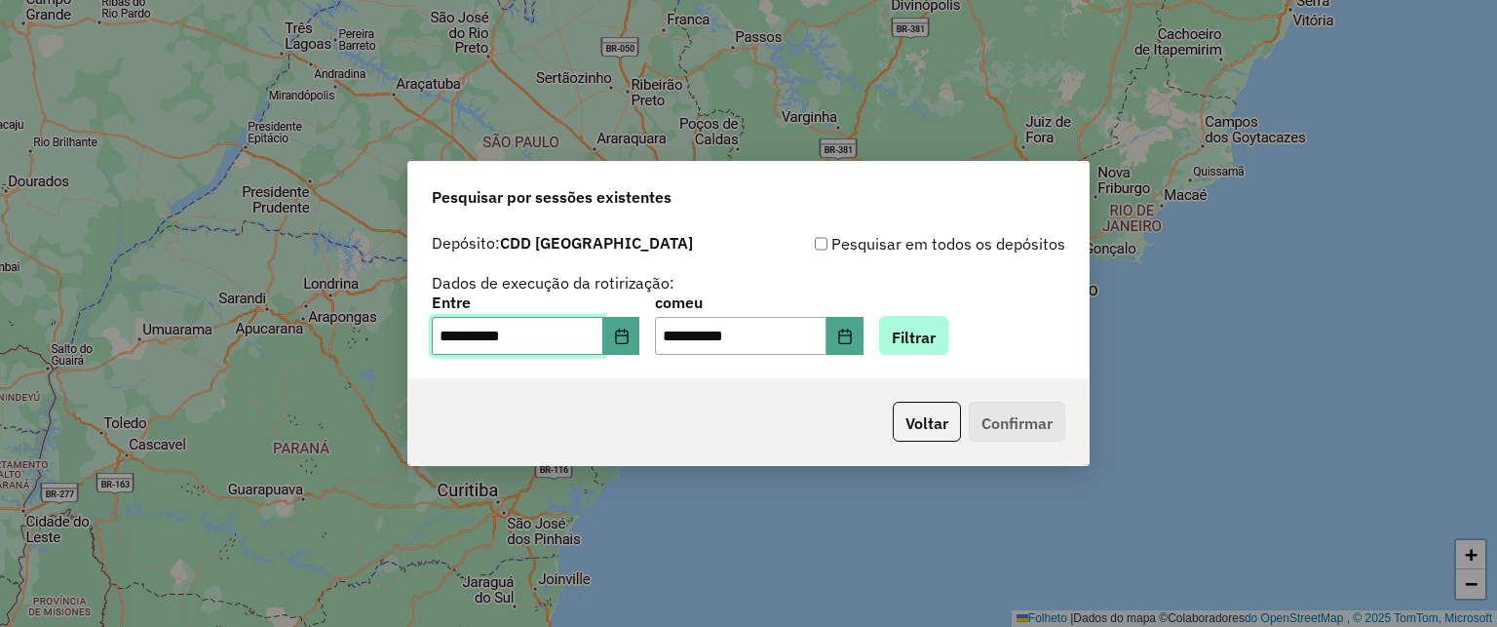
type input "**********"
click at [936, 332] on font "Filtrar" at bounding box center [914, 336] width 44 height 19
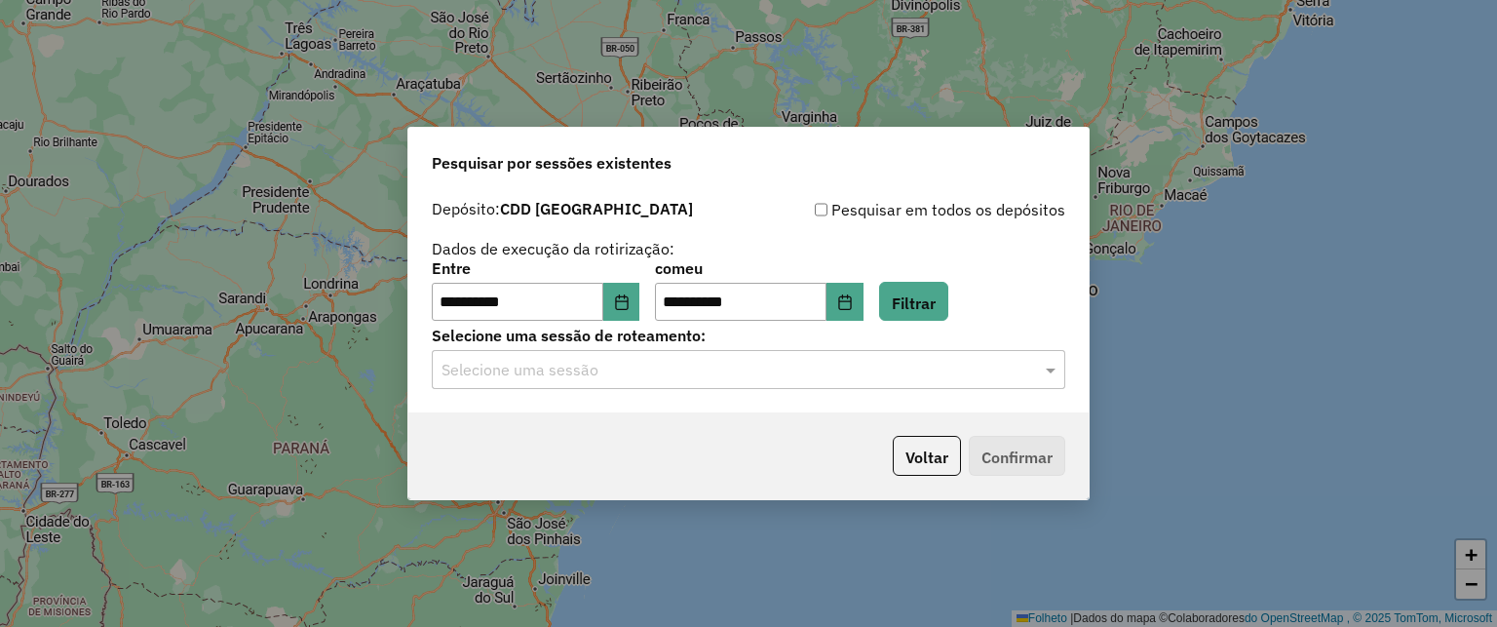
click at [768, 366] on input "text" at bounding box center [729, 370] width 575 height 23
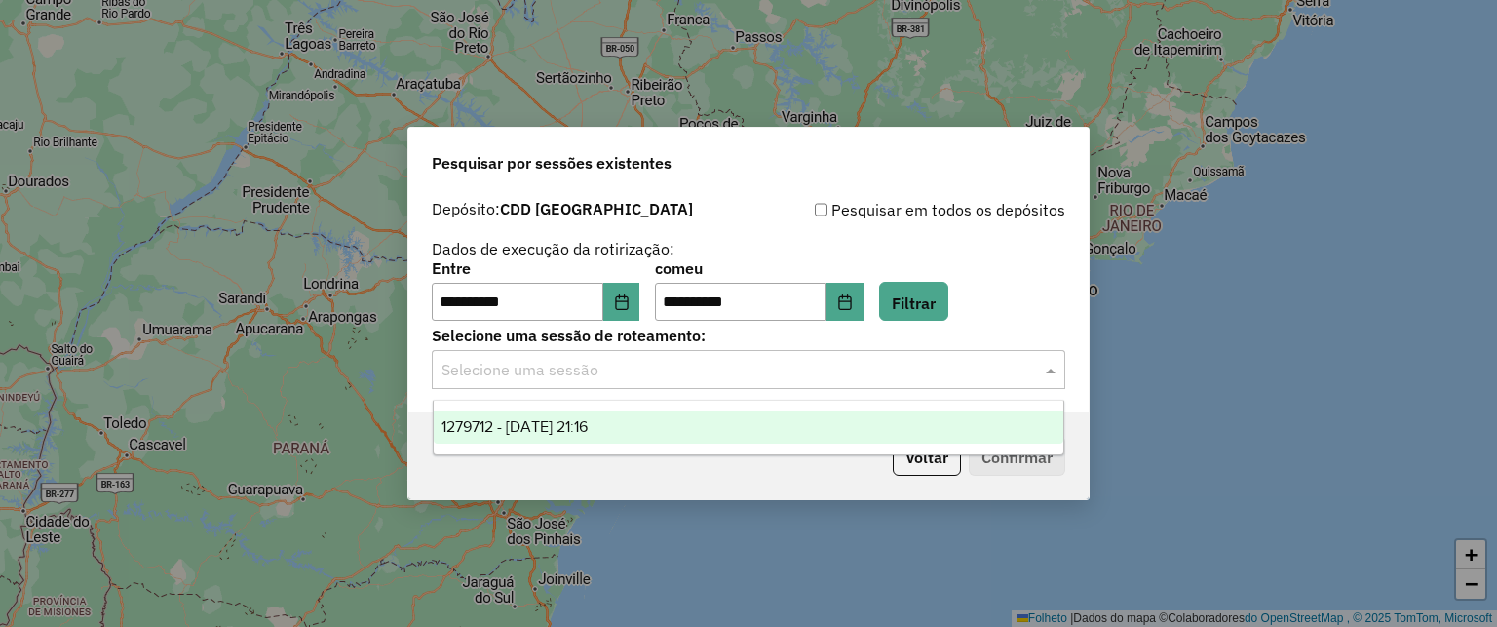
click at [1041, 369] on span at bounding box center [1053, 369] width 24 height 23
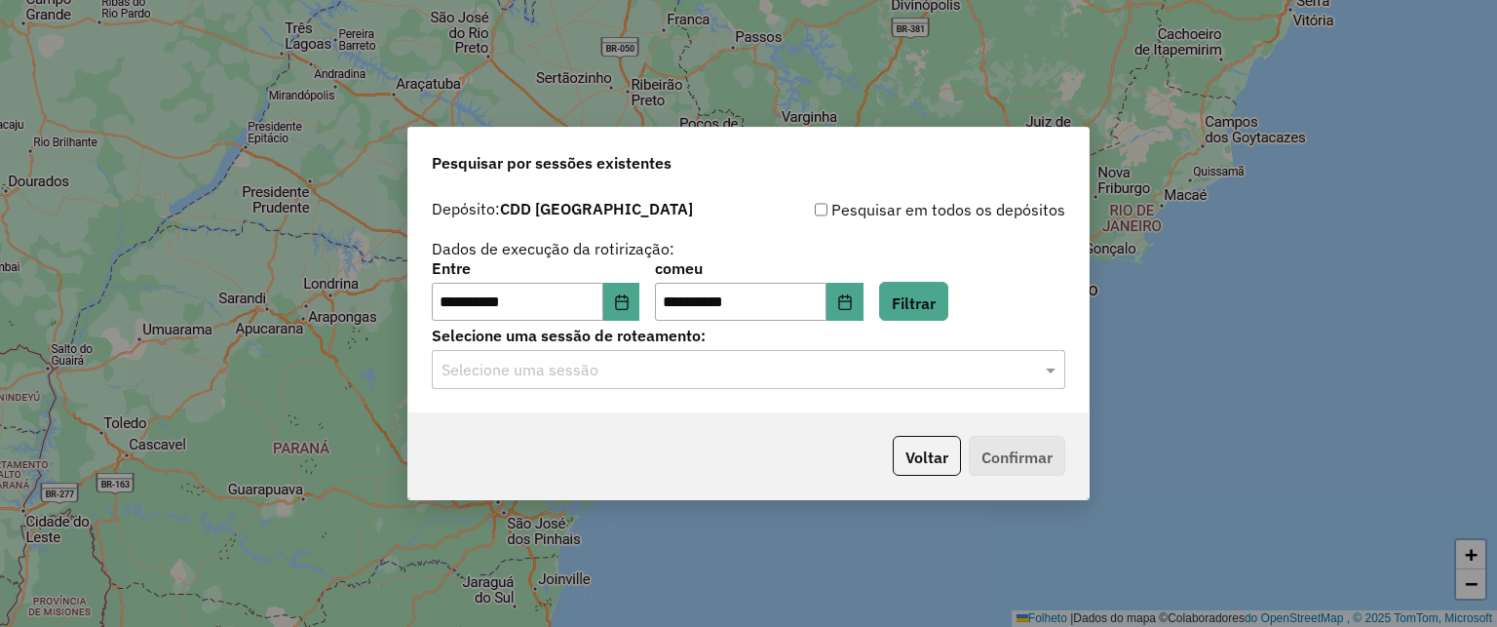
click at [971, 371] on input "text" at bounding box center [729, 370] width 575 height 23
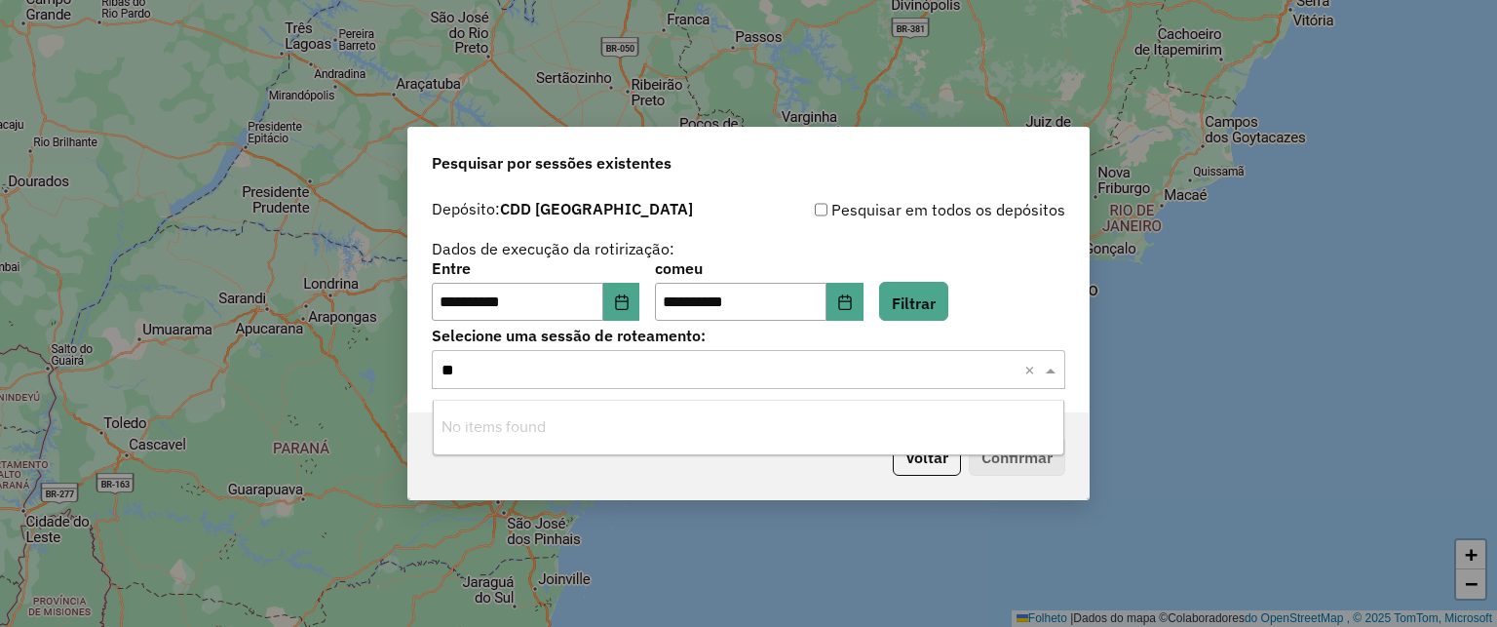
type input "*"
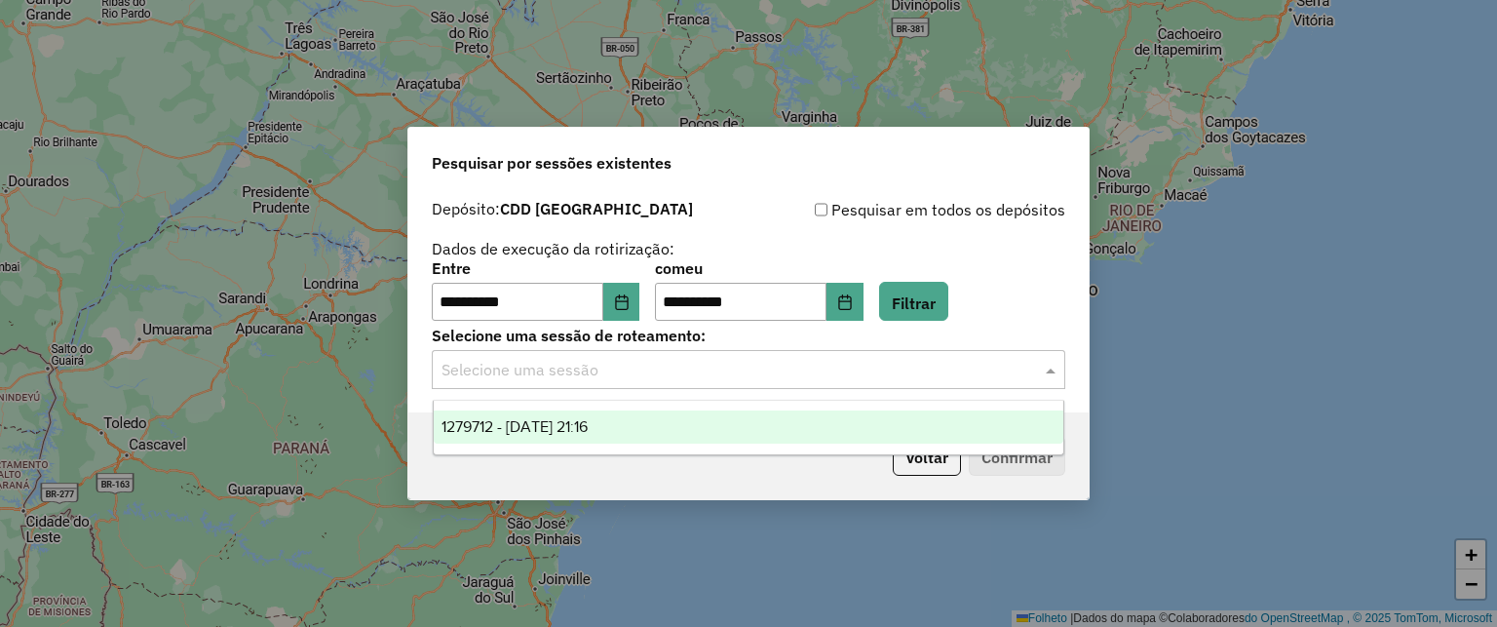
click at [558, 363] on input "text" at bounding box center [729, 370] width 575 height 23
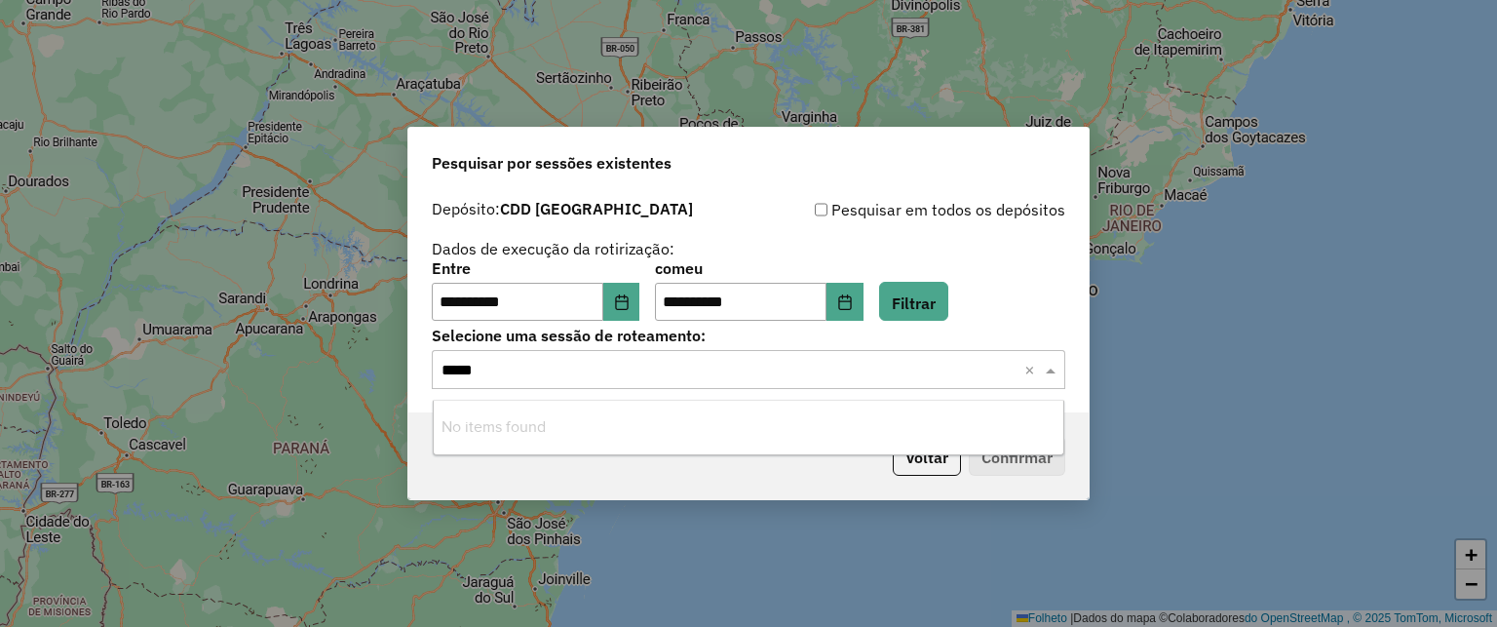
type input "******"
drag, startPoint x: 538, startPoint y: 375, endPoint x: 410, endPoint y: 367, distance: 127.9
click at [410, 367] on div "**********" at bounding box center [748, 301] width 680 height 223
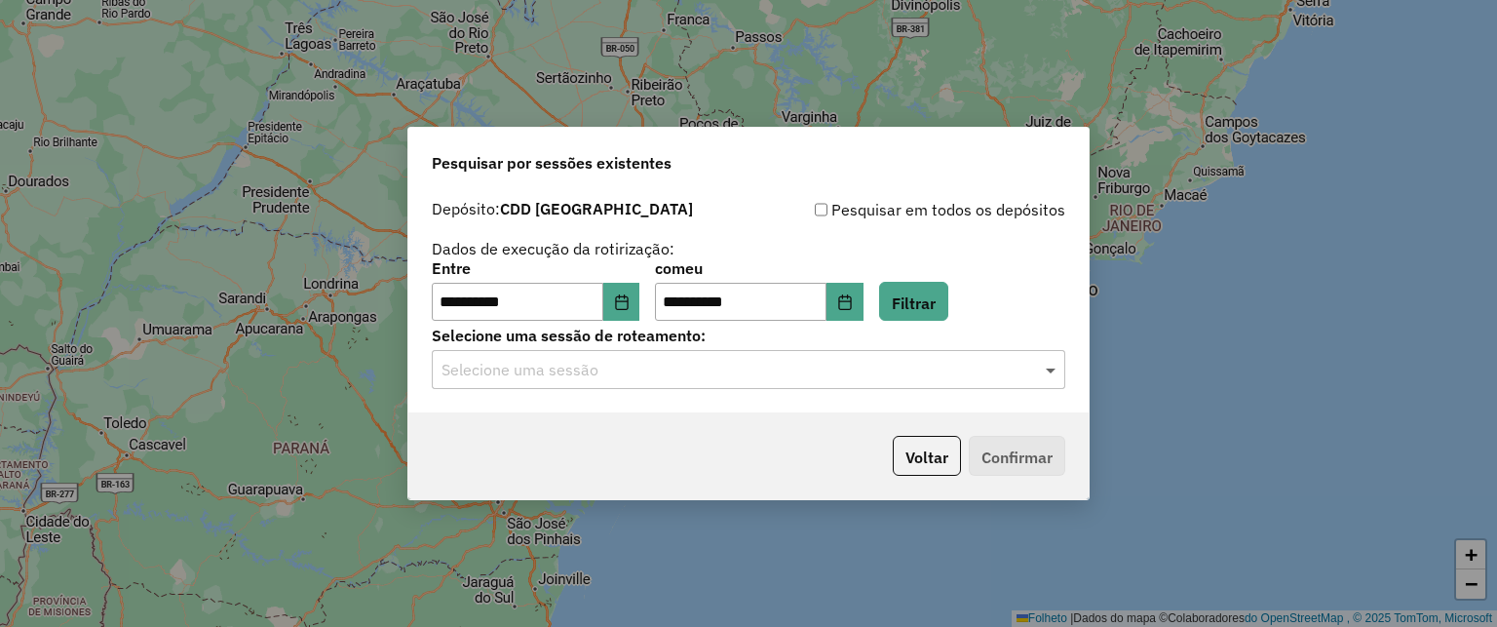
click at [1045, 365] on span at bounding box center [1053, 369] width 24 height 23
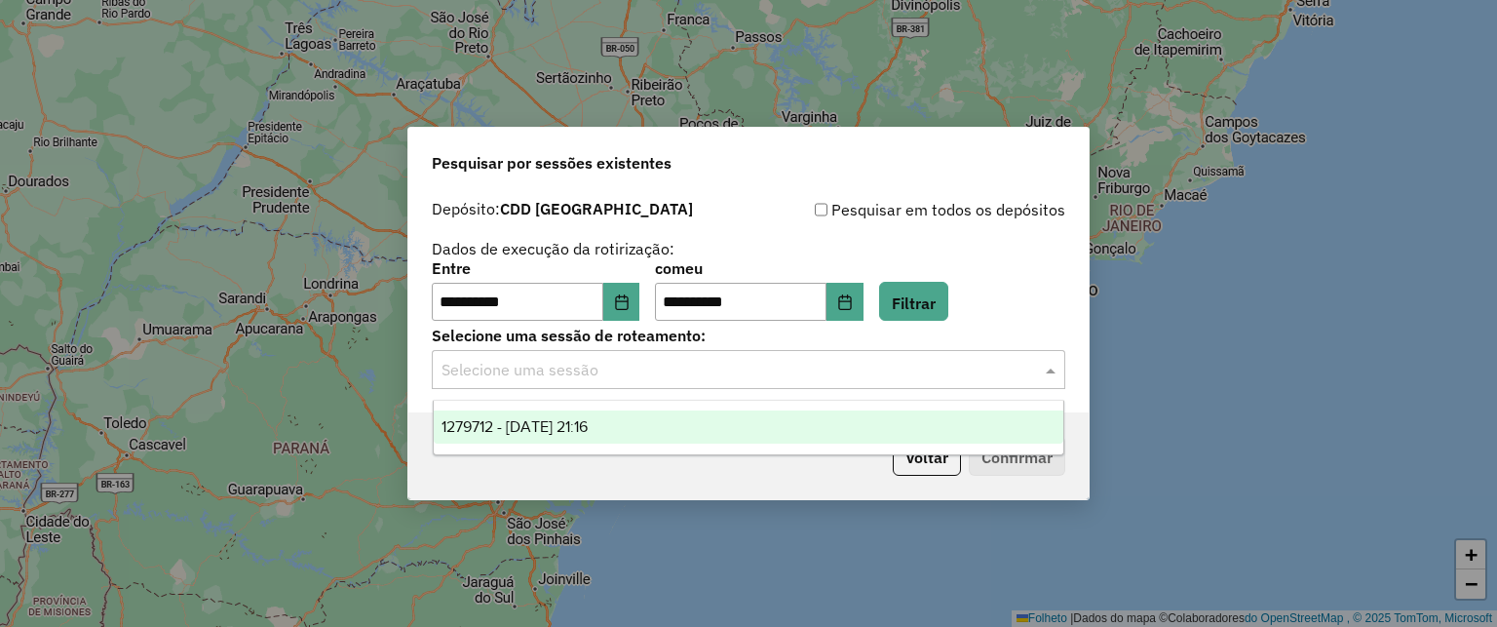
click at [823, 362] on input "text" at bounding box center [729, 370] width 575 height 23
click at [608, 370] on input "text" at bounding box center [729, 370] width 575 height 23
click at [936, 303] on font "Filtrar" at bounding box center [914, 301] width 44 height 19
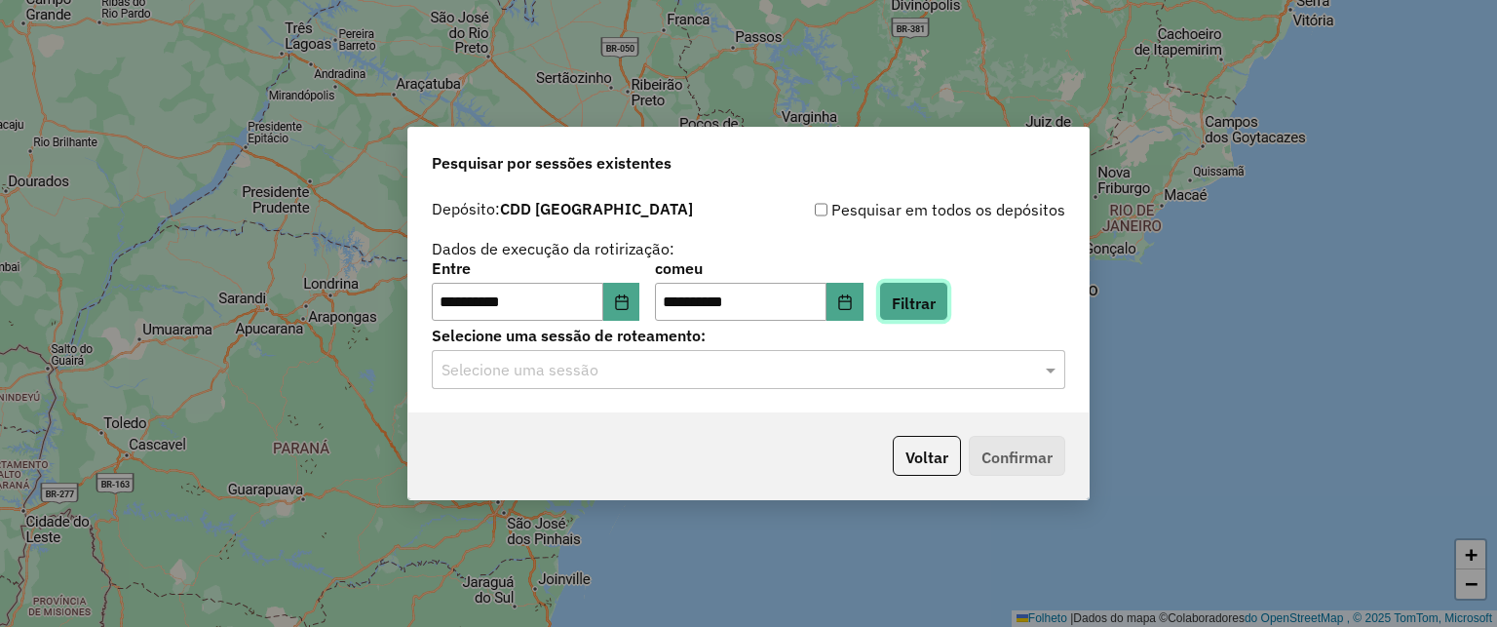
click at [922, 292] on font "Filtrar" at bounding box center [914, 301] width 44 height 19
click at [463, 364] on input "text" at bounding box center [729, 370] width 575 height 23
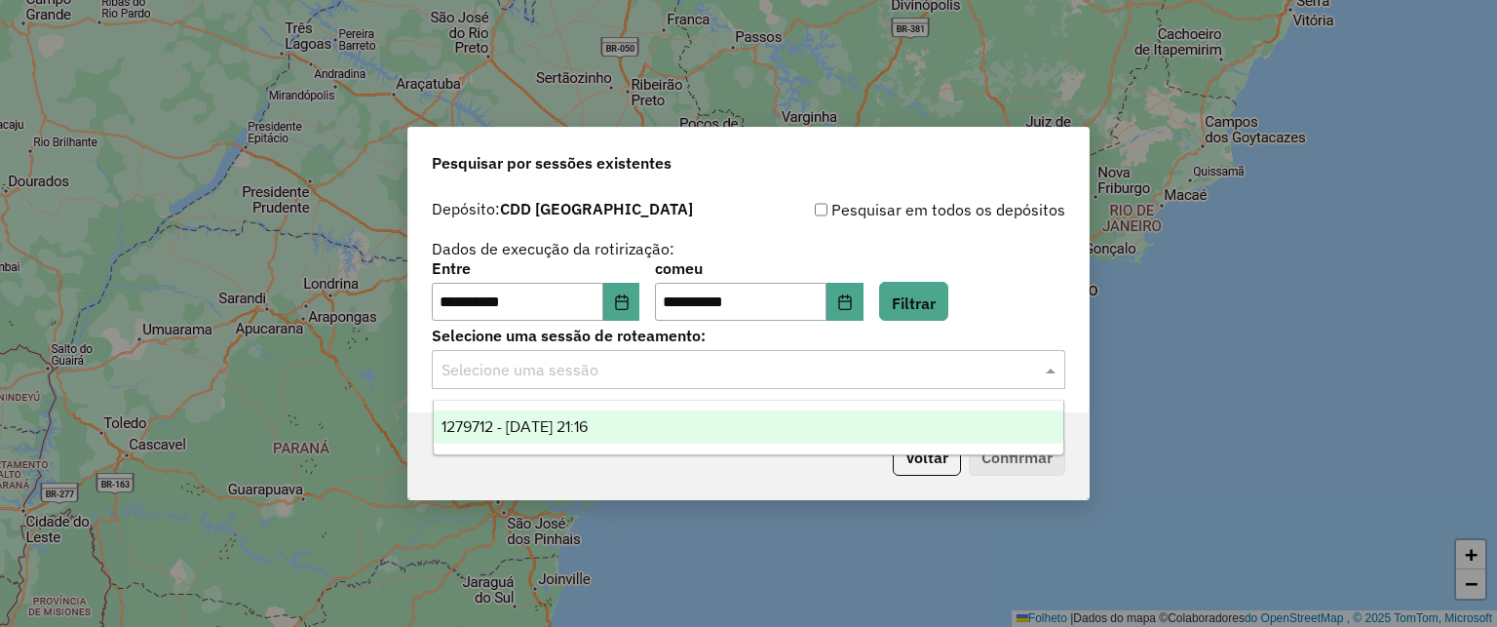
click at [493, 427] on font "1279712 - 20/09/2025 21:16" at bounding box center [515, 426] width 146 height 17
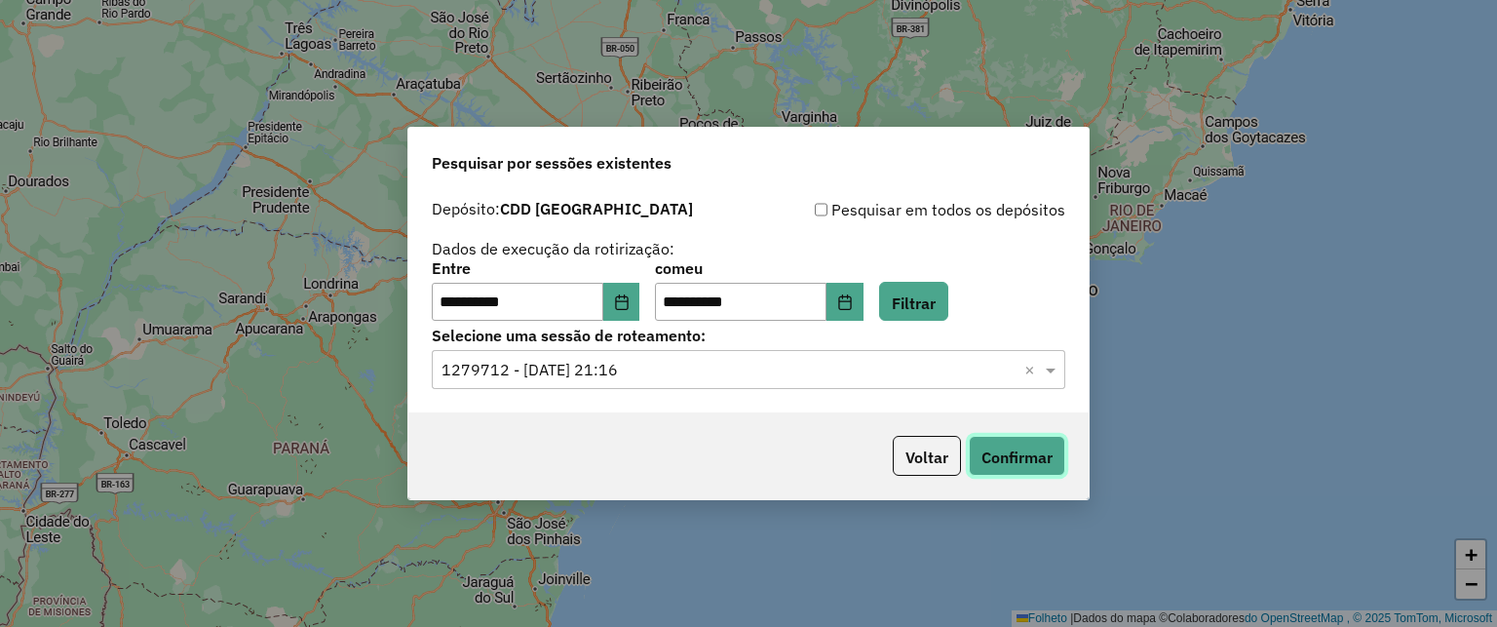
click at [999, 443] on button "Confirmar" at bounding box center [1017, 456] width 96 height 40
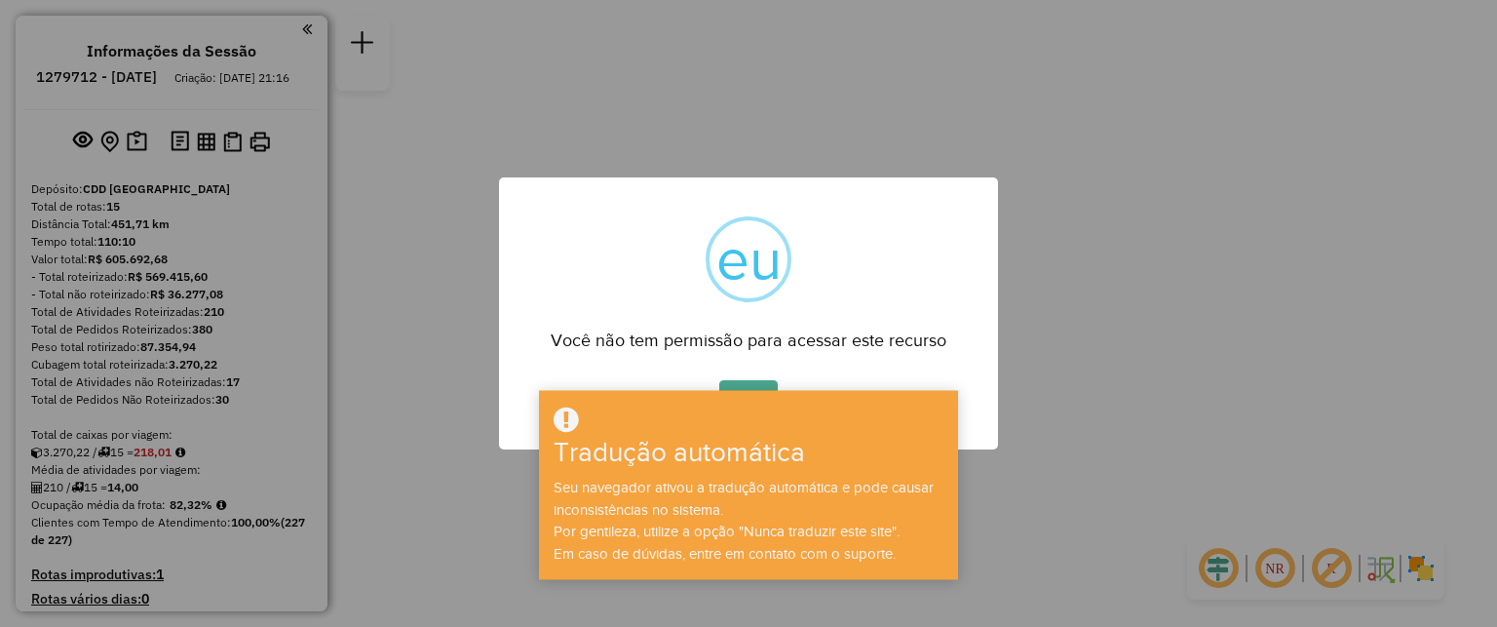
click at [1200, 398] on div "× eu Você não tem permissão para acessar este recurso OK Não Cancelar" at bounding box center [748, 313] width 1497 height 627
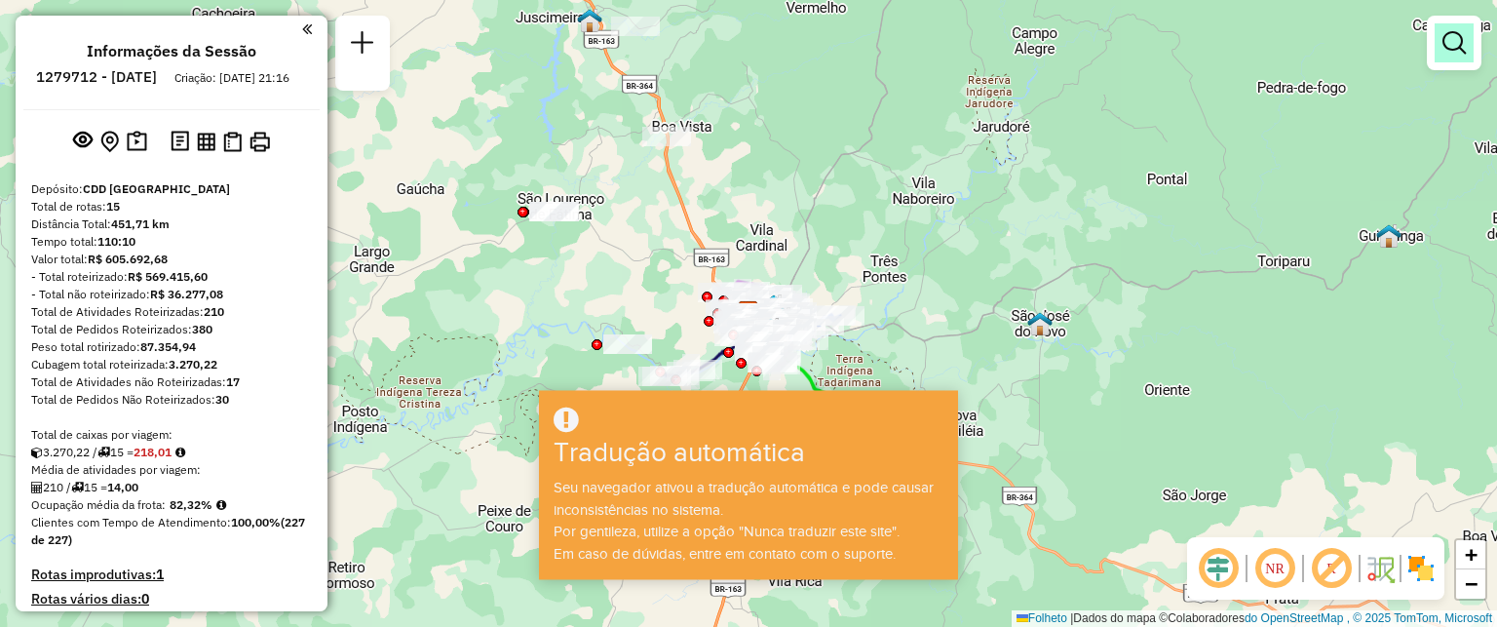
click at [1462, 44] on em at bounding box center [1454, 42] width 23 height 23
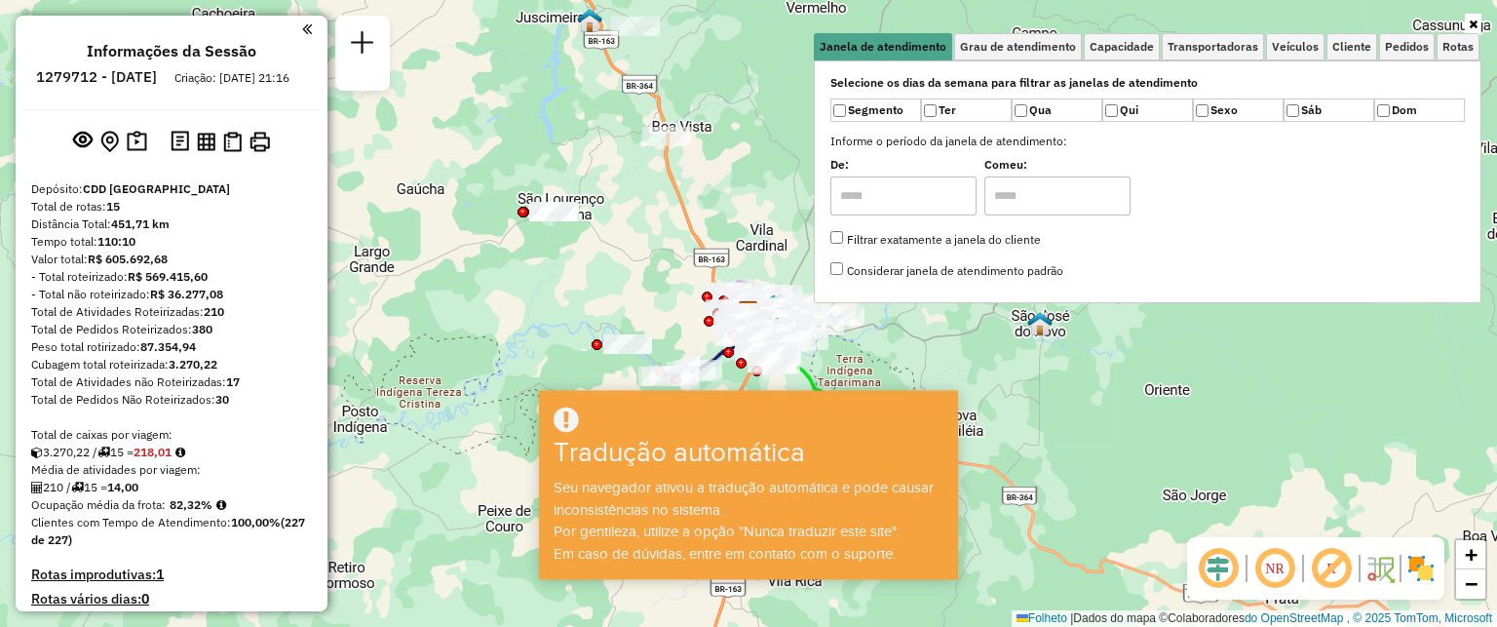
click at [1333, 342] on div "Janela de atendimento Grau de atendimento Capacidade Transportadoras Veículos C…" at bounding box center [748, 313] width 1497 height 627
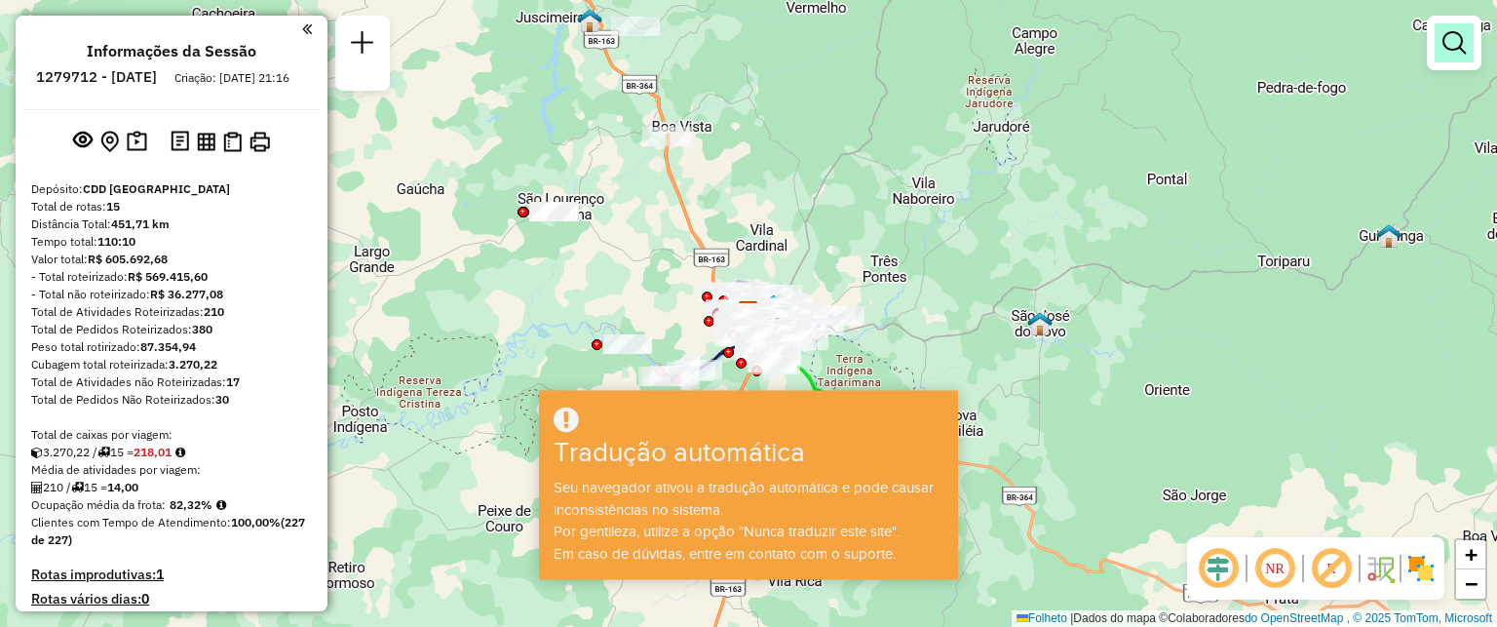
click at [1457, 45] on em at bounding box center [1454, 42] width 23 height 23
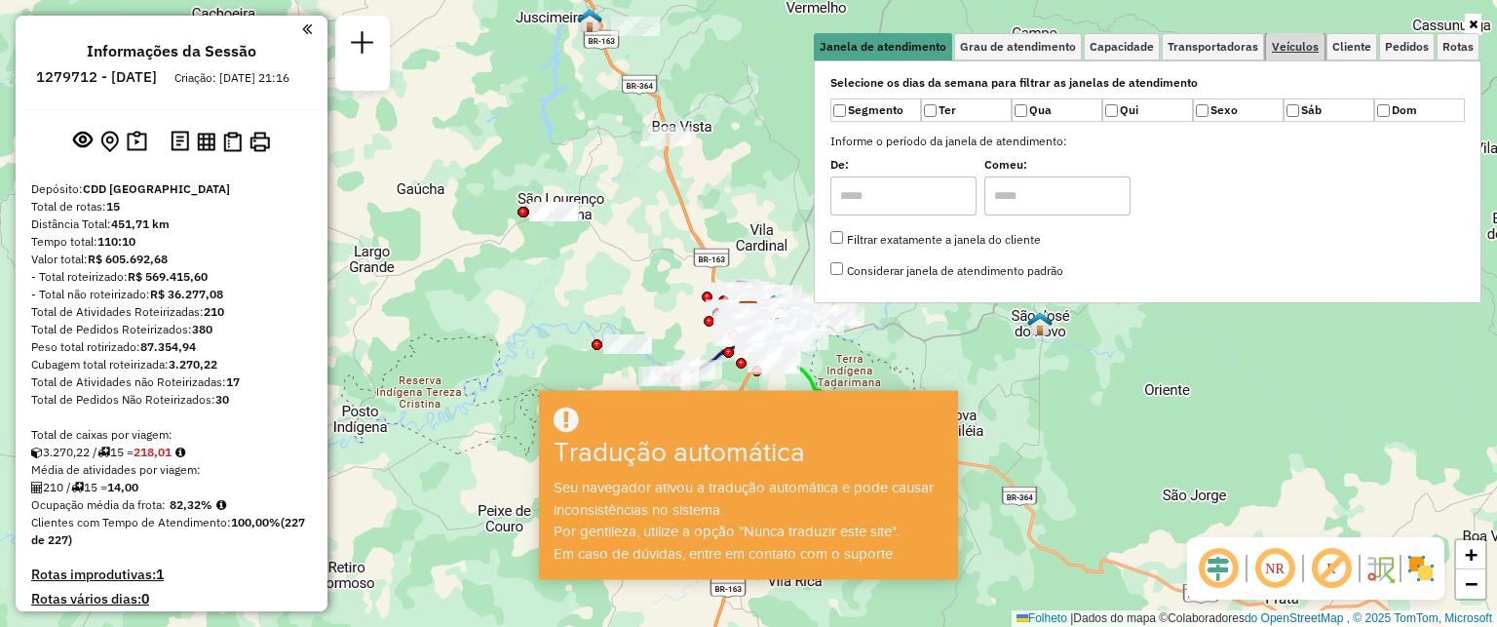
click at [1290, 40] on font "Veículos" at bounding box center [1295, 46] width 47 height 15
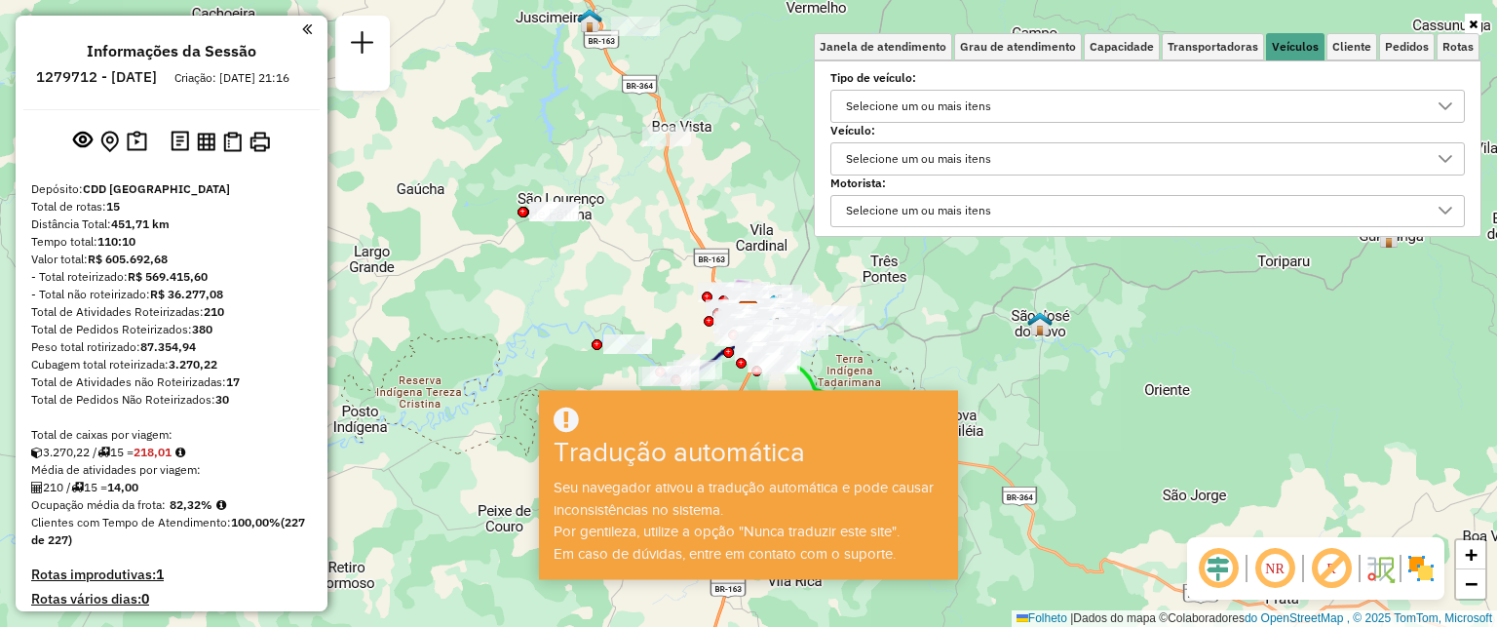
click at [917, 112] on font "Selecione um ou mais itens" at bounding box center [918, 105] width 145 height 15
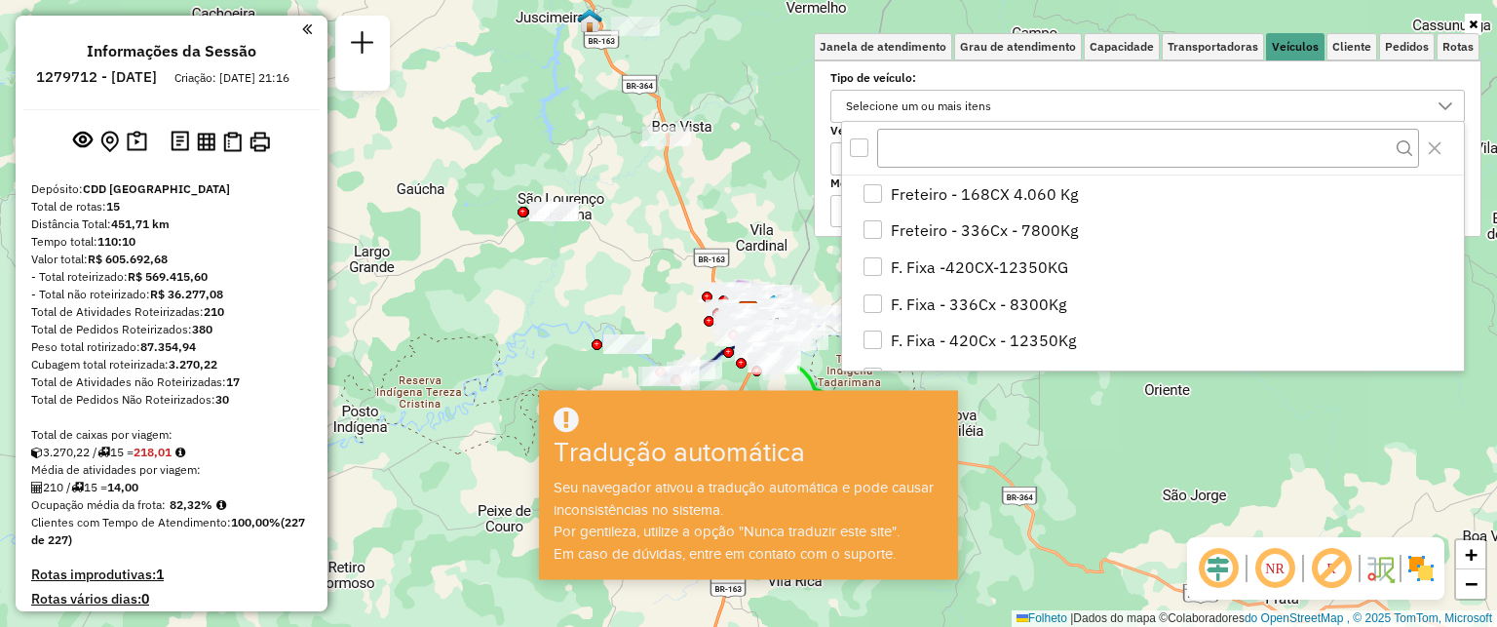
click at [763, 252] on div "Janela de atendimento Grau de atendimento Capacidade Transportadoras Veículos C…" at bounding box center [748, 313] width 1497 height 627
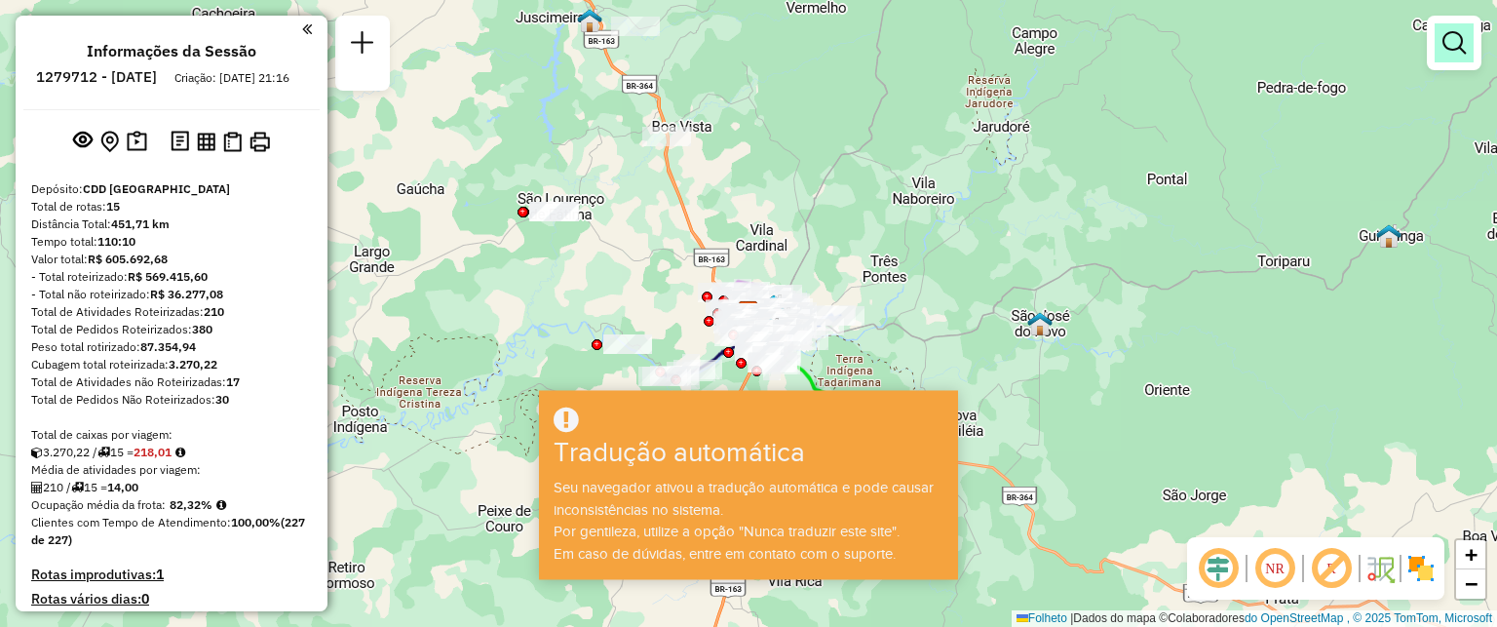
click at [1437, 44] on link at bounding box center [1454, 42] width 39 height 39
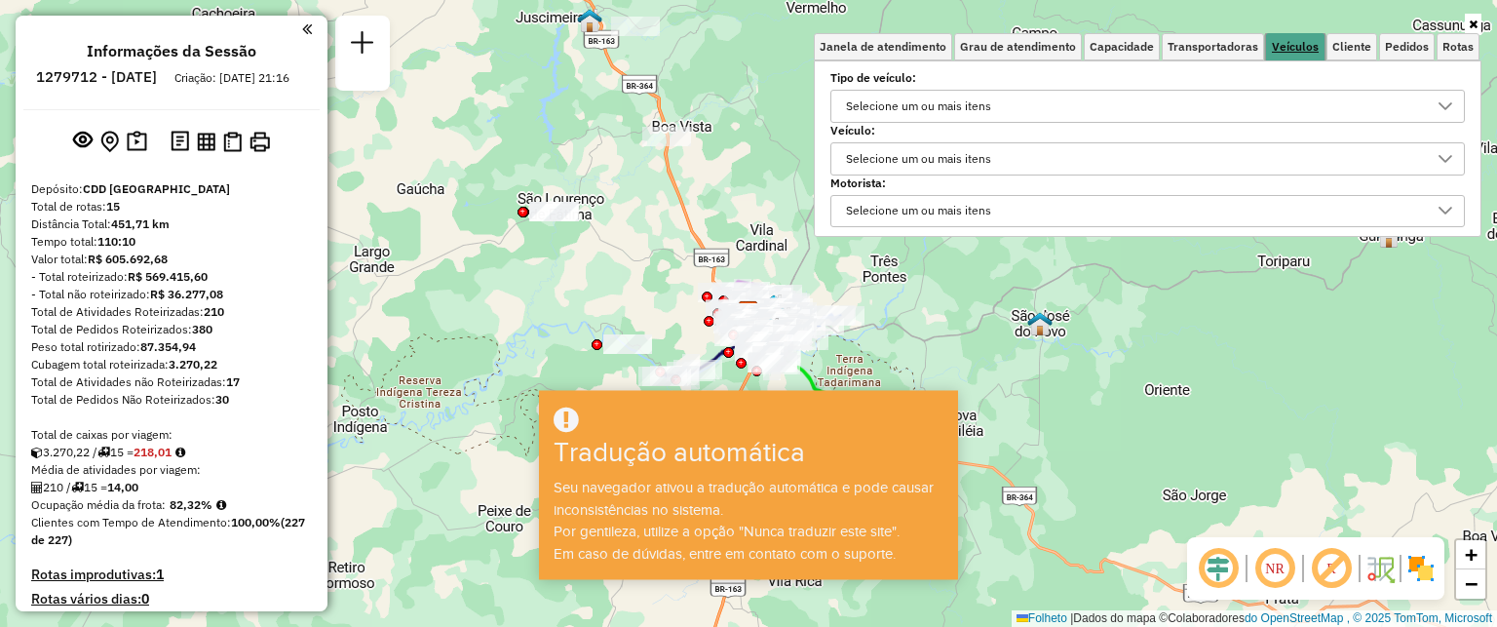
click at [1285, 44] on font "Veículos" at bounding box center [1295, 46] width 47 height 15
click at [1069, 163] on div "Selecione um ou mais itens" at bounding box center [1133, 158] width 588 height 31
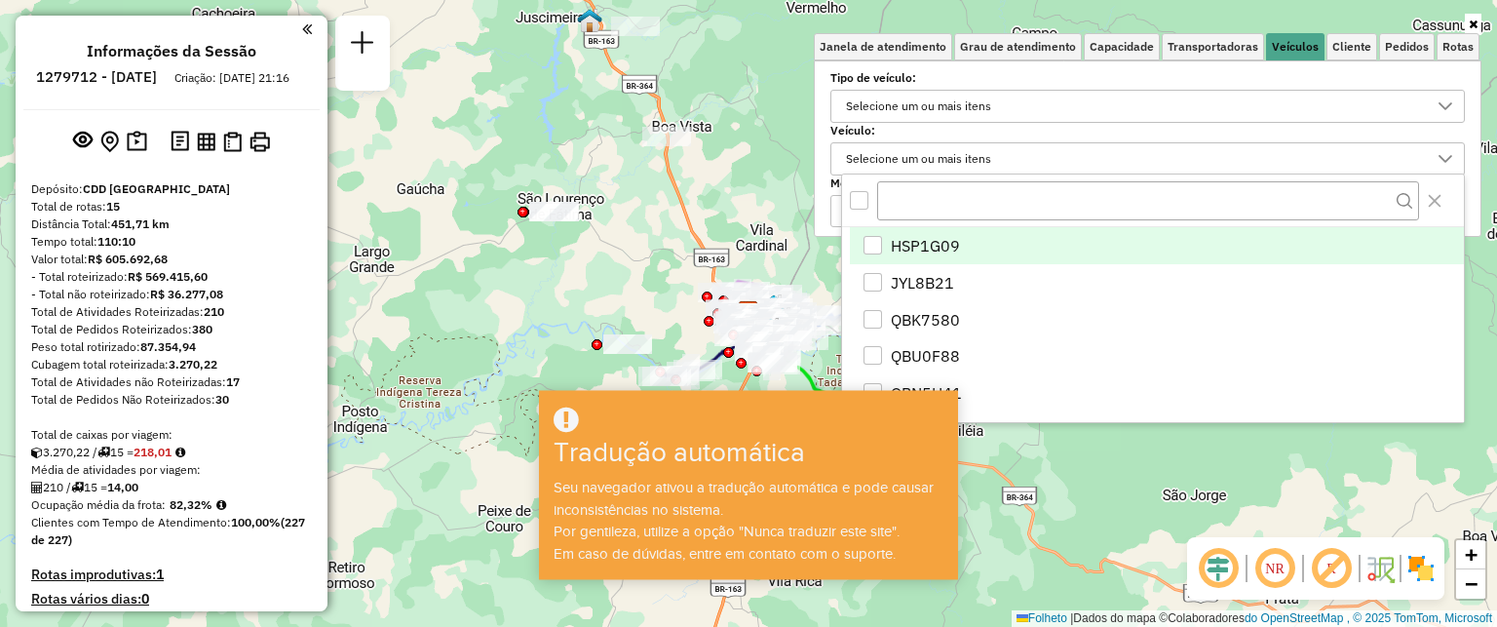
scroll to position [11, 69]
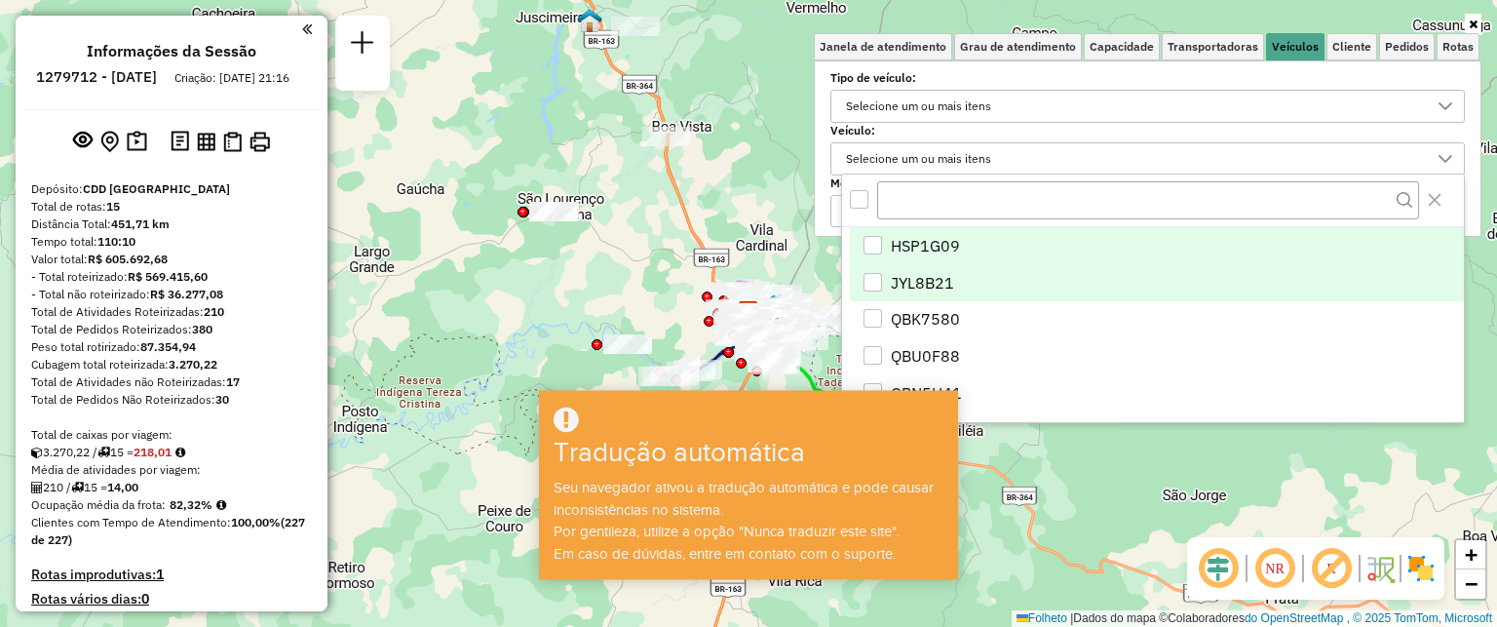
click at [870, 274] on div "JYL8B21" at bounding box center [873, 282] width 19 height 19
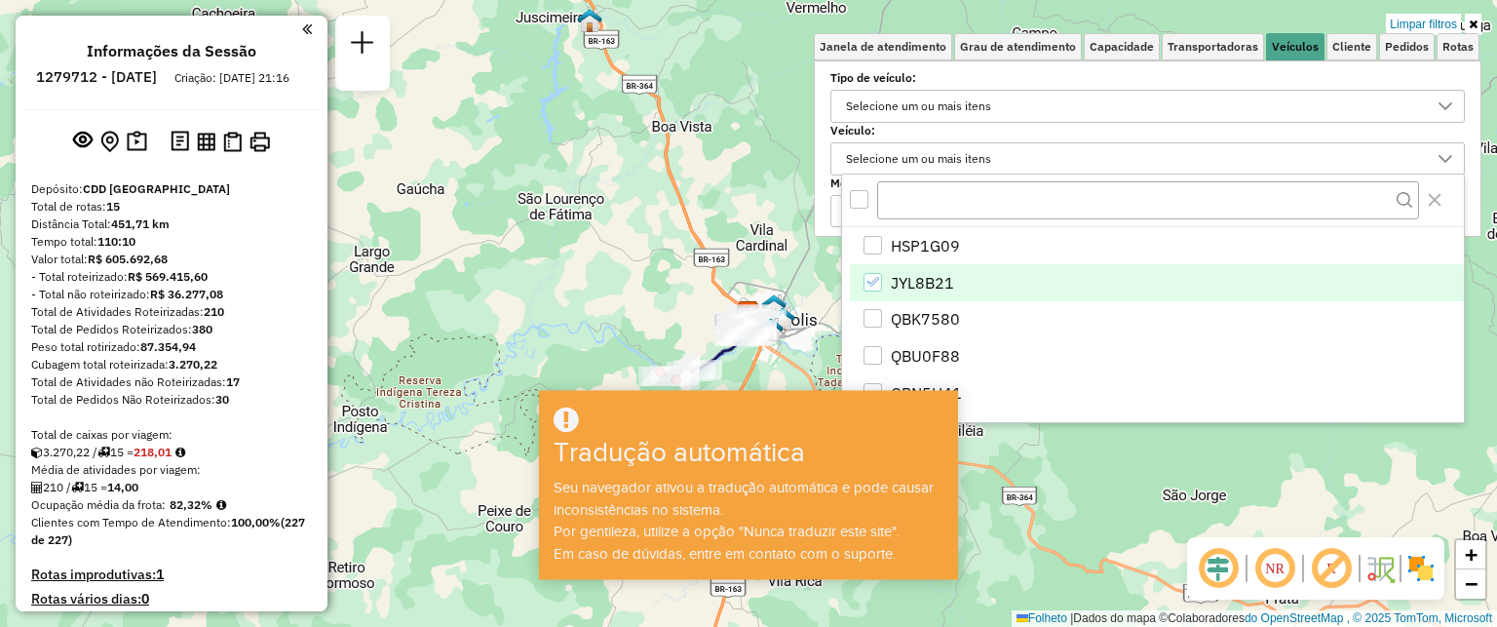
click at [1128, 481] on div "Limpar filtros Janela de atendimento Grau de atendimento Capacidade Transportad…" at bounding box center [748, 313] width 1497 height 627
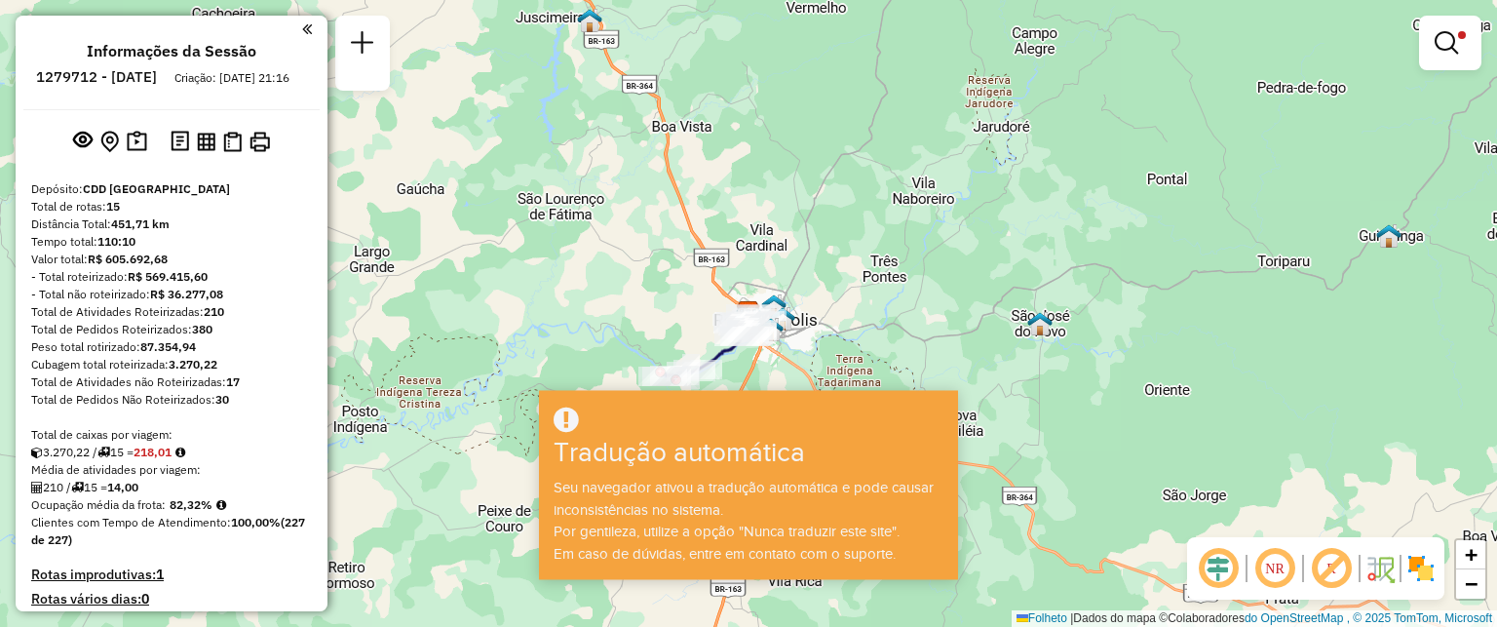
click at [972, 364] on div "Limpar filtros Janela de atendimento Grau de atendimento Capacidade Transportad…" at bounding box center [748, 313] width 1497 height 627
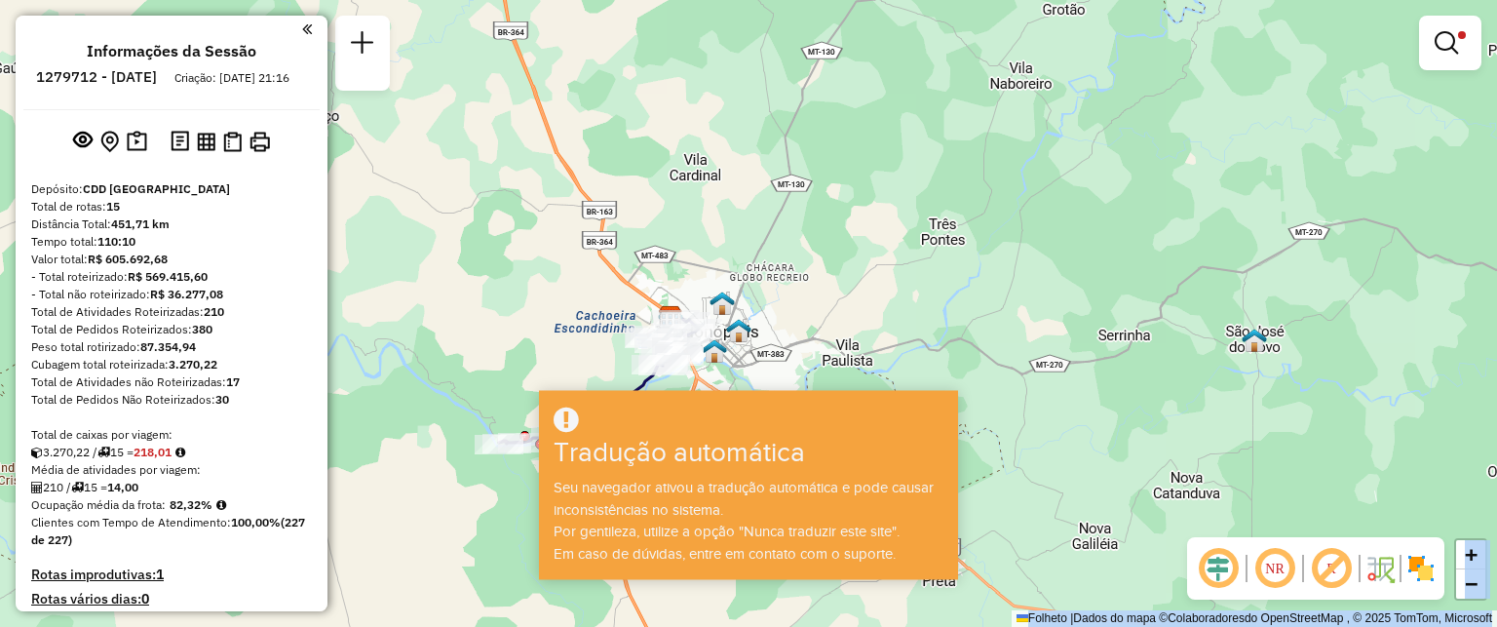
drag, startPoint x: 907, startPoint y: 451, endPoint x: 904, endPoint y: 390, distance: 61.5
click at [1045, 432] on hb-app "Aguarde... Pop-up bloqueado! Seu navegador bloqueou automaticamente a abertura …" at bounding box center [748, 313] width 1497 height 627
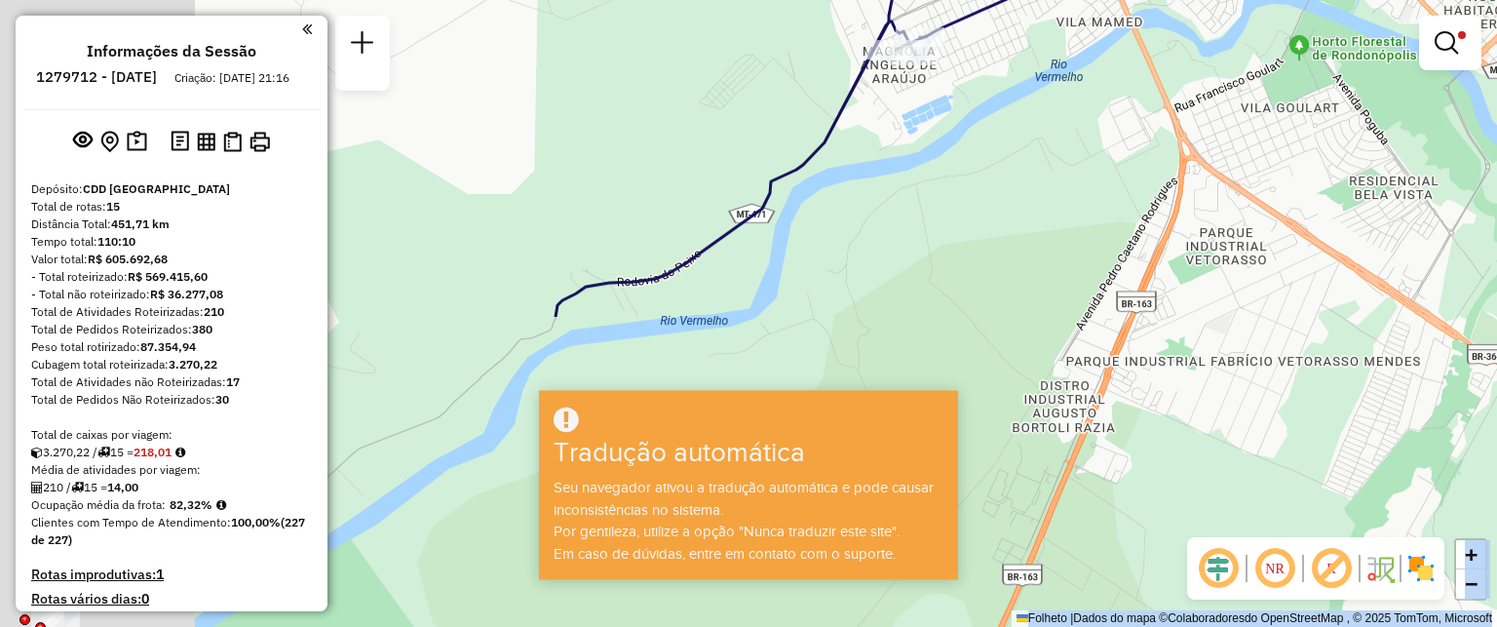
drag, startPoint x: 489, startPoint y: 401, endPoint x: 993, endPoint y: 57, distance: 610.2
click at [993, 57] on div "Limpar filtros Janela de atendimento Grau de atendimento Capacidade Transportad…" at bounding box center [748, 313] width 1497 height 627
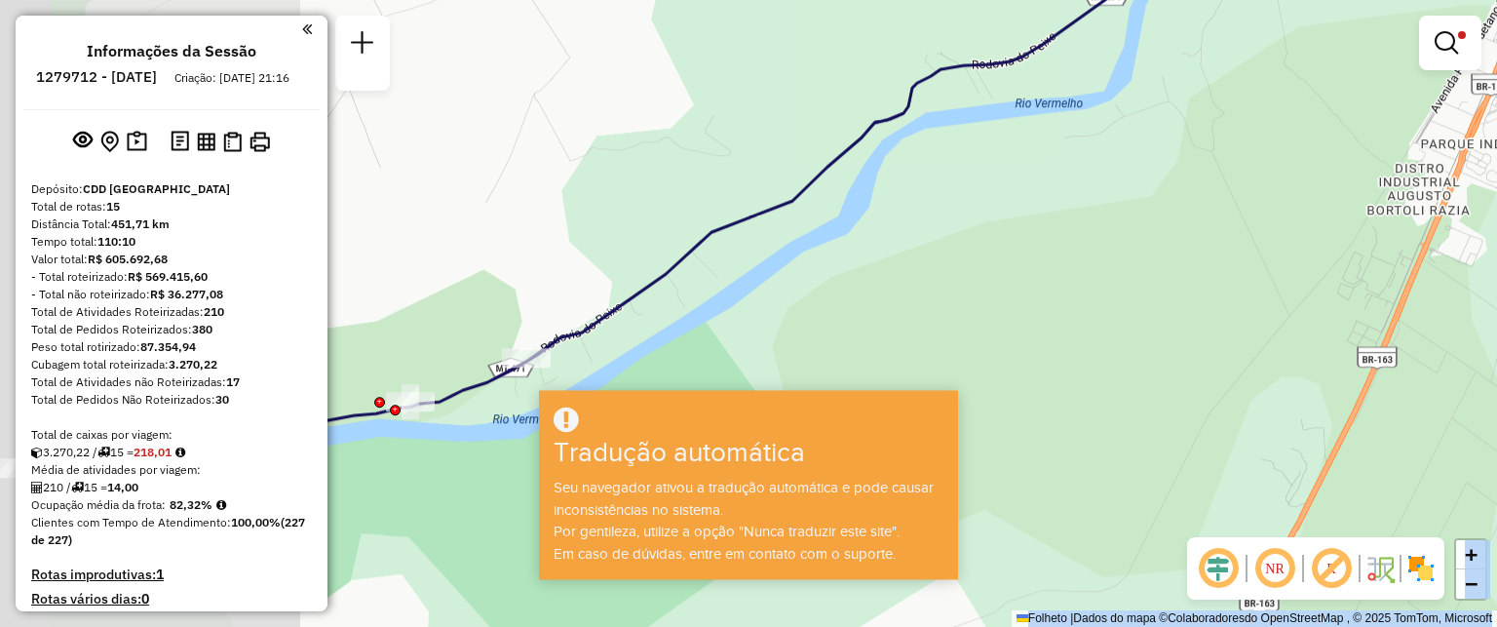
drag, startPoint x: 647, startPoint y: 360, endPoint x: 998, endPoint y: 153, distance: 407.2
click at [998, 153] on div "Limpar filtros Janela de atendimento Grau de atendimento Capacidade Transportad…" at bounding box center [748, 313] width 1497 height 627
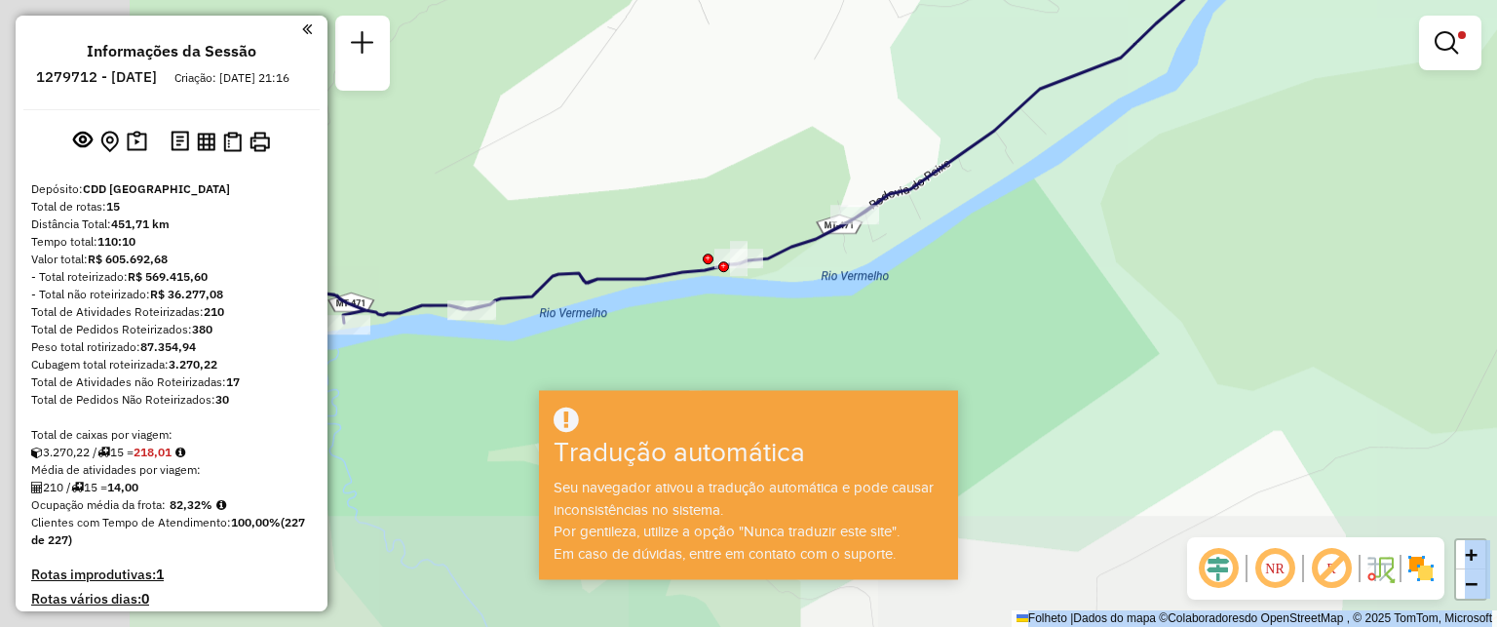
drag, startPoint x: 718, startPoint y: 315, endPoint x: 1026, endPoint y: 186, distance: 333.8
click at [1026, 186] on div "Limpar filtros Janela de atendimento Grau de atendimento Capacidade Transportad…" at bounding box center [748, 313] width 1497 height 627
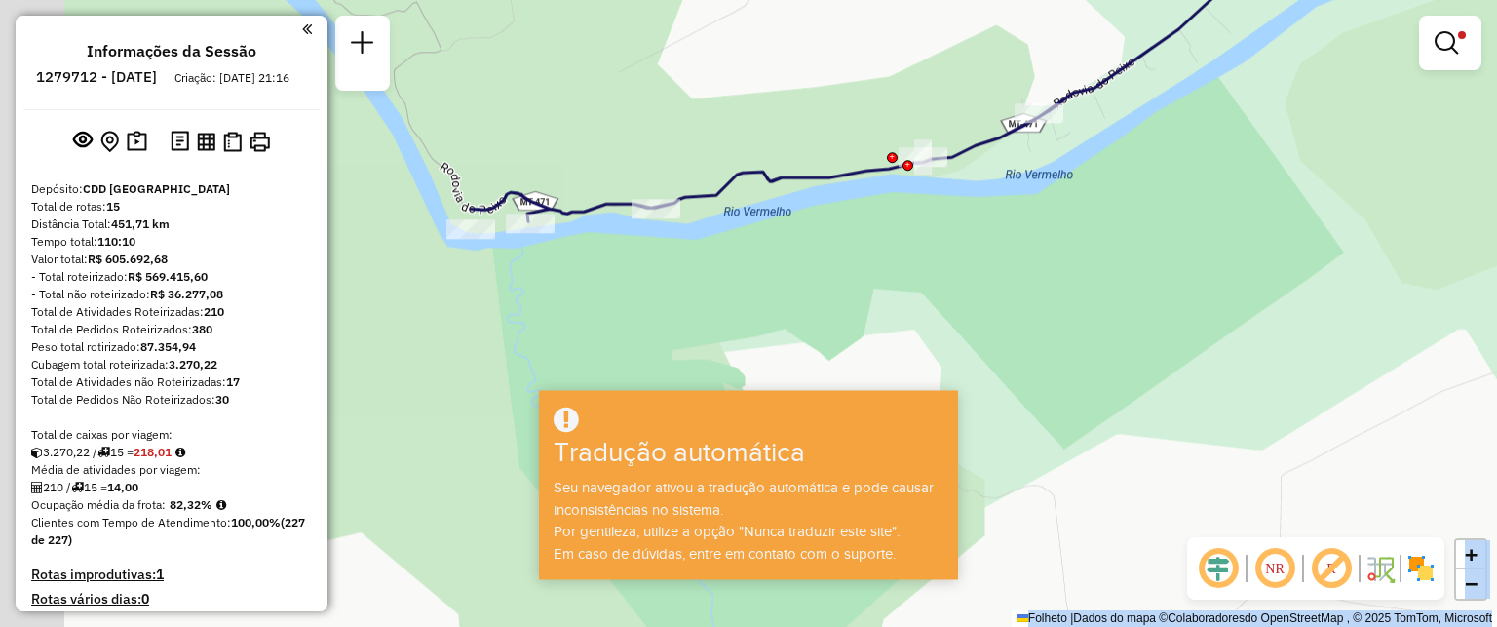
drag, startPoint x: 710, startPoint y: 364, endPoint x: 894, endPoint y: 262, distance: 210.3
click at [894, 262] on div "Limpar filtros Janela de atendimento Grau de atendimento Capacidade Transportad…" at bounding box center [748, 313] width 1497 height 627
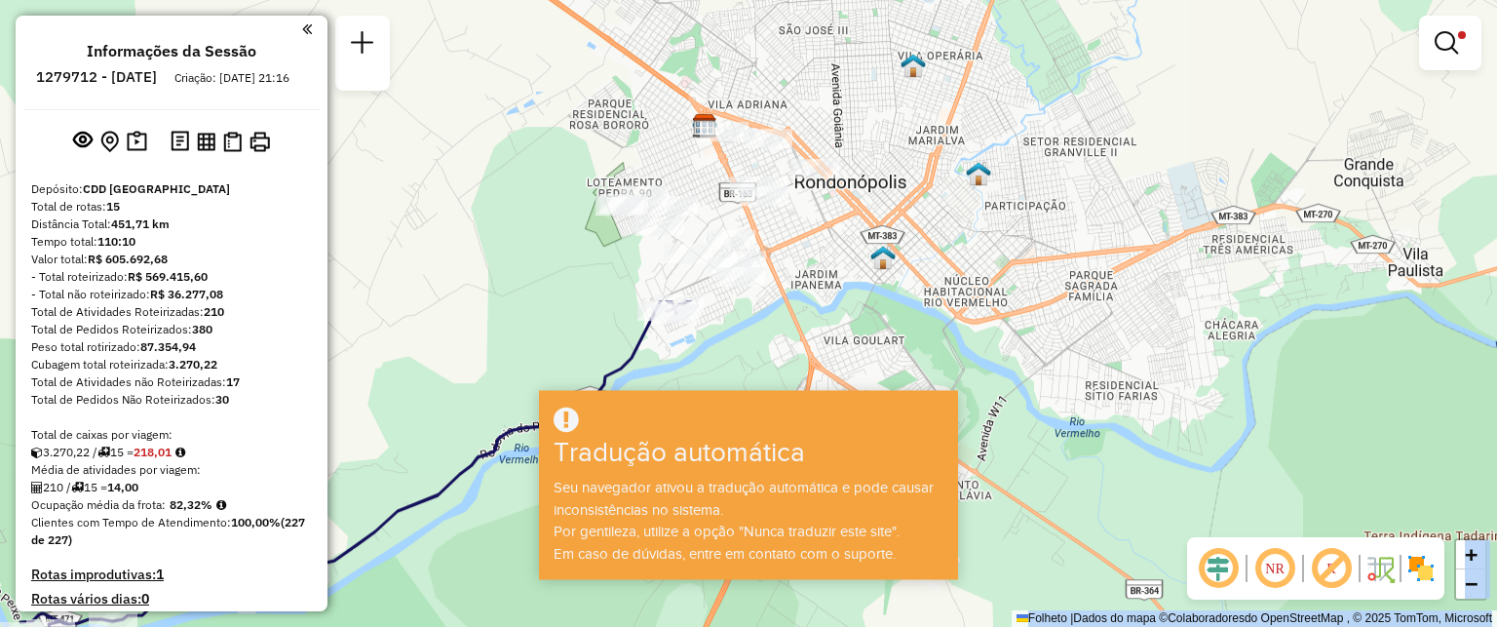
drag, startPoint x: 1097, startPoint y: 204, endPoint x: 605, endPoint y: 459, distance: 554.5
click at [500, 565] on div "Limpar filtros Janela de atendimento Grau de atendimento Capacidade Transportad…" at bounding box center [748, 313] width 1497 height 627
